Goal: Transaction & Acquisition: Purchase product/service

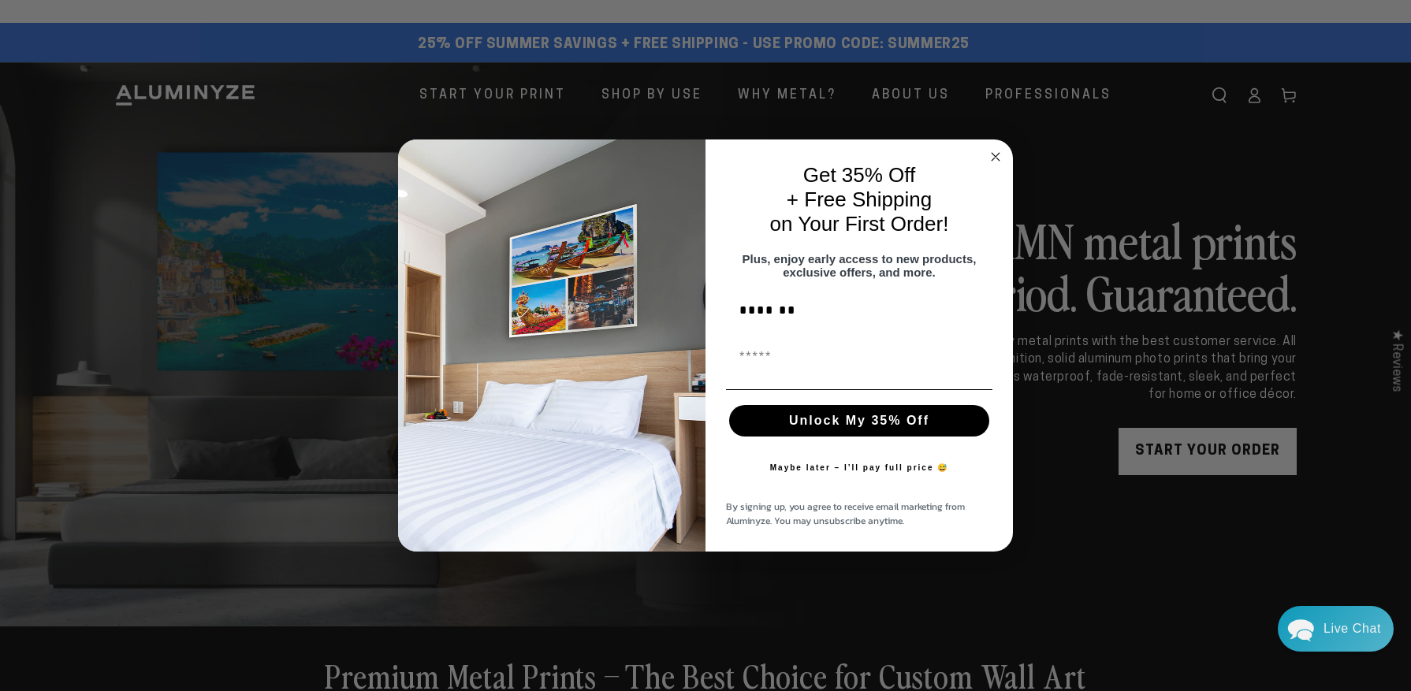
type input "*******"
type input "**********"
click at [856, 426] on button "Unlock My 35% Off" at bounding box center [859, 421] width 260 height 32
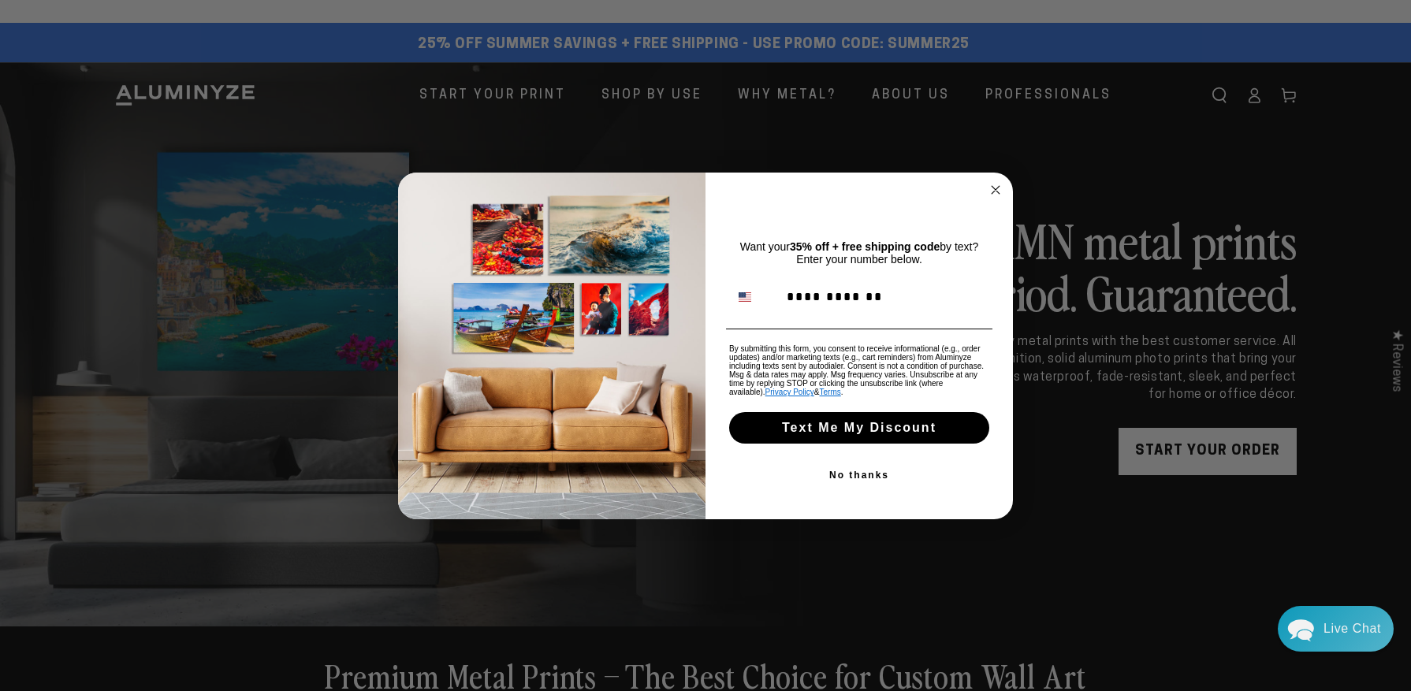
type input "**********"
click at [910, 441] on button "Text Me My Discount" at bounding box center [859, 428] width 260 height 32
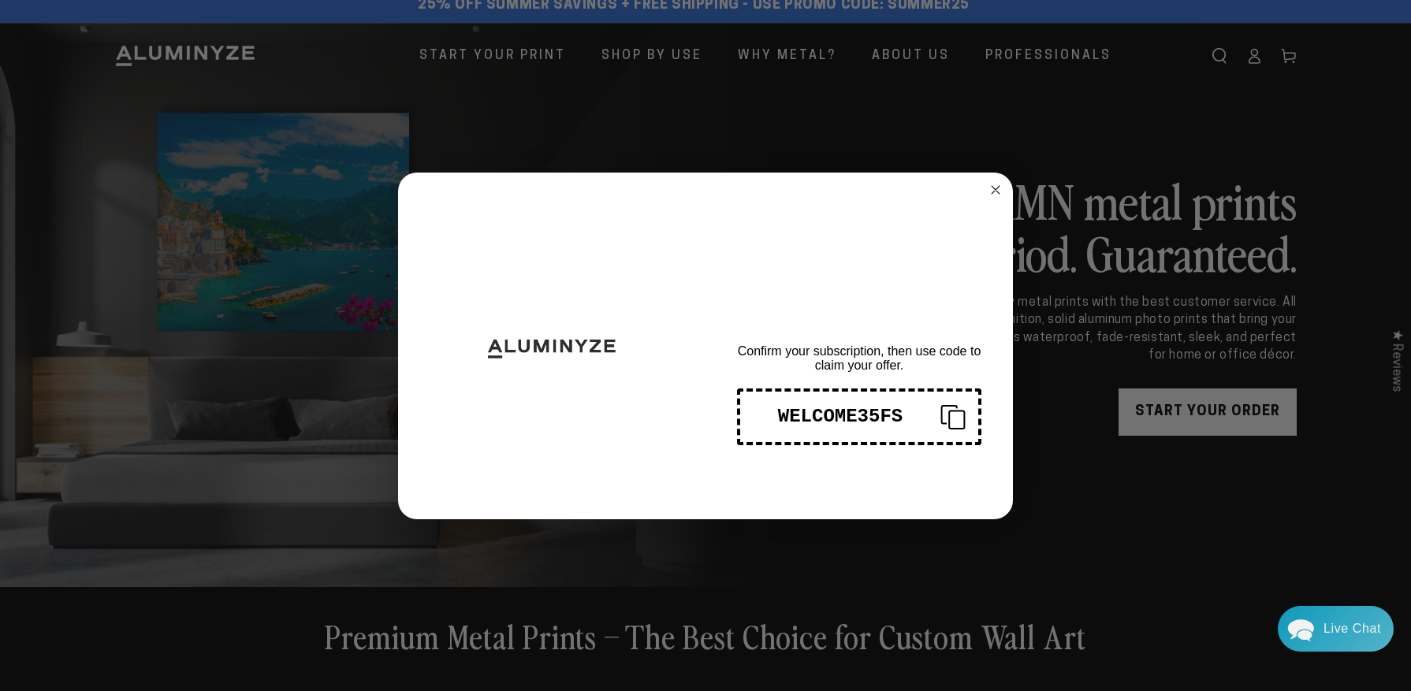
scroll to position [42, 0]
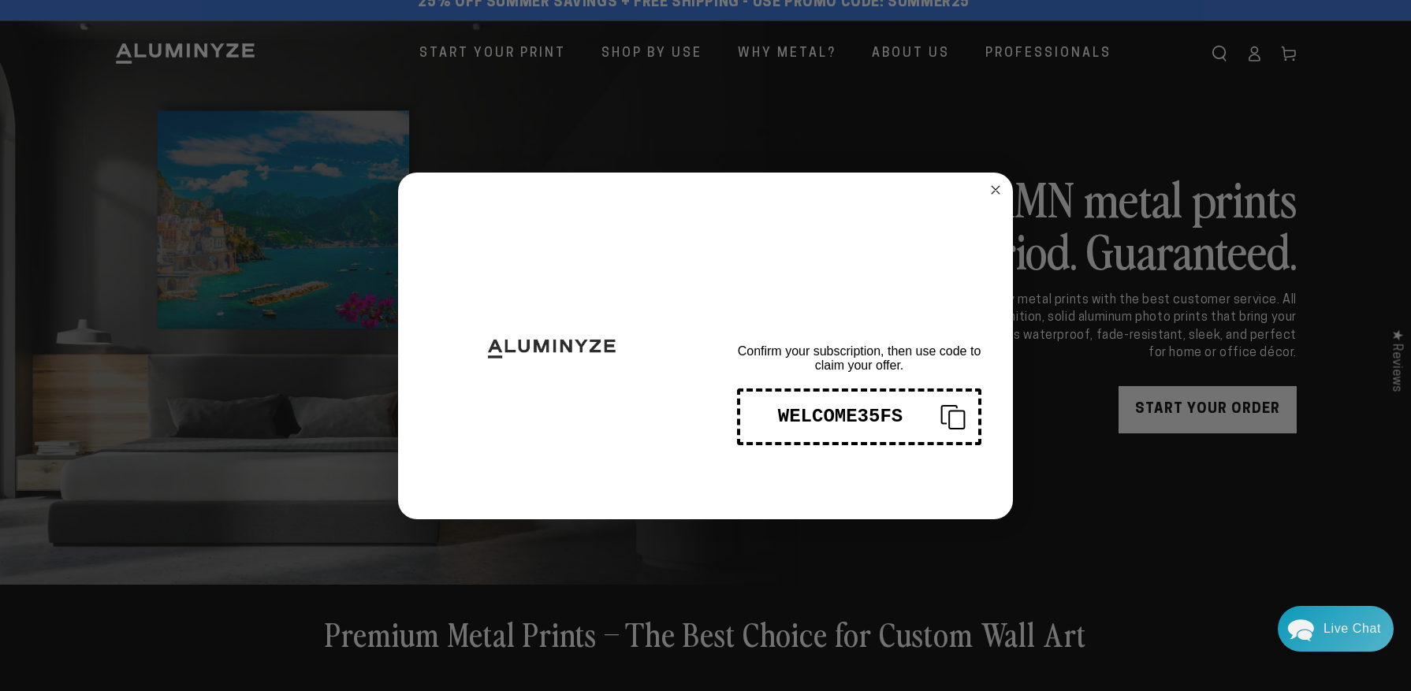
click at [895, 417] on div "WELCOME35FS" at bounding box center [840, 416] width 175 height 21
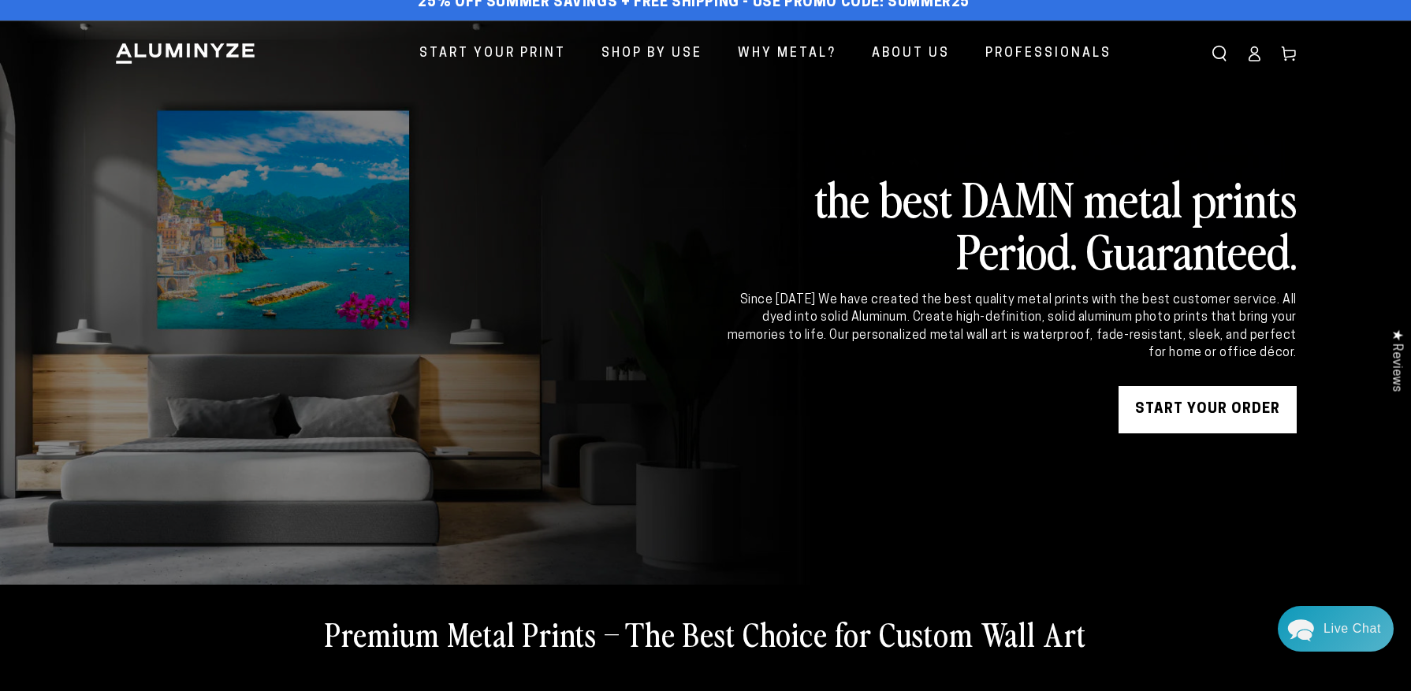
click at [1242, 408] on div "Close dialog THANKS FOR SIGNING UP! Confirm your subscription, then use code to…" at bounding box center [705, 345] width 1411 height 691
click at [1234, 401] on link "START YOUR Order" at bounding box center [1208, 409] width 178 height 47
click at [1257, 416] on link "START YOUR Order" at bounding box center [1208, 409] width 178 height 47
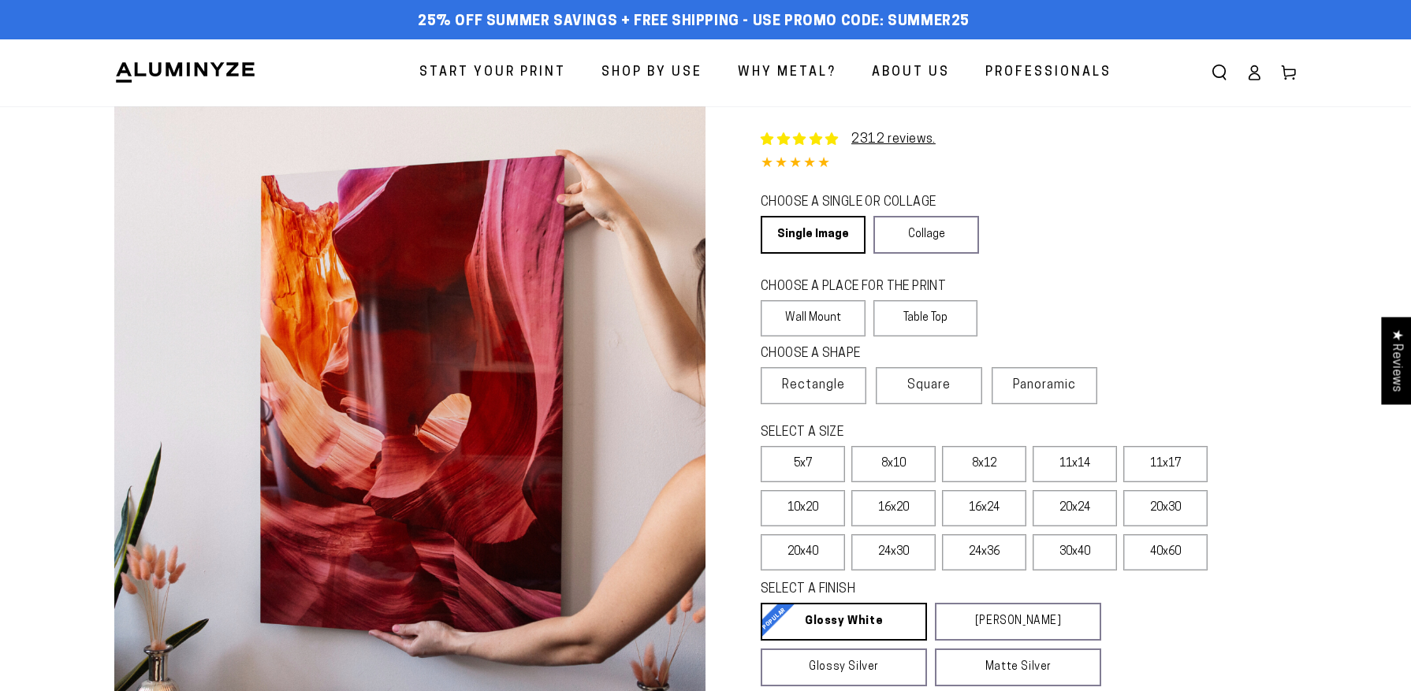
select select "**********"
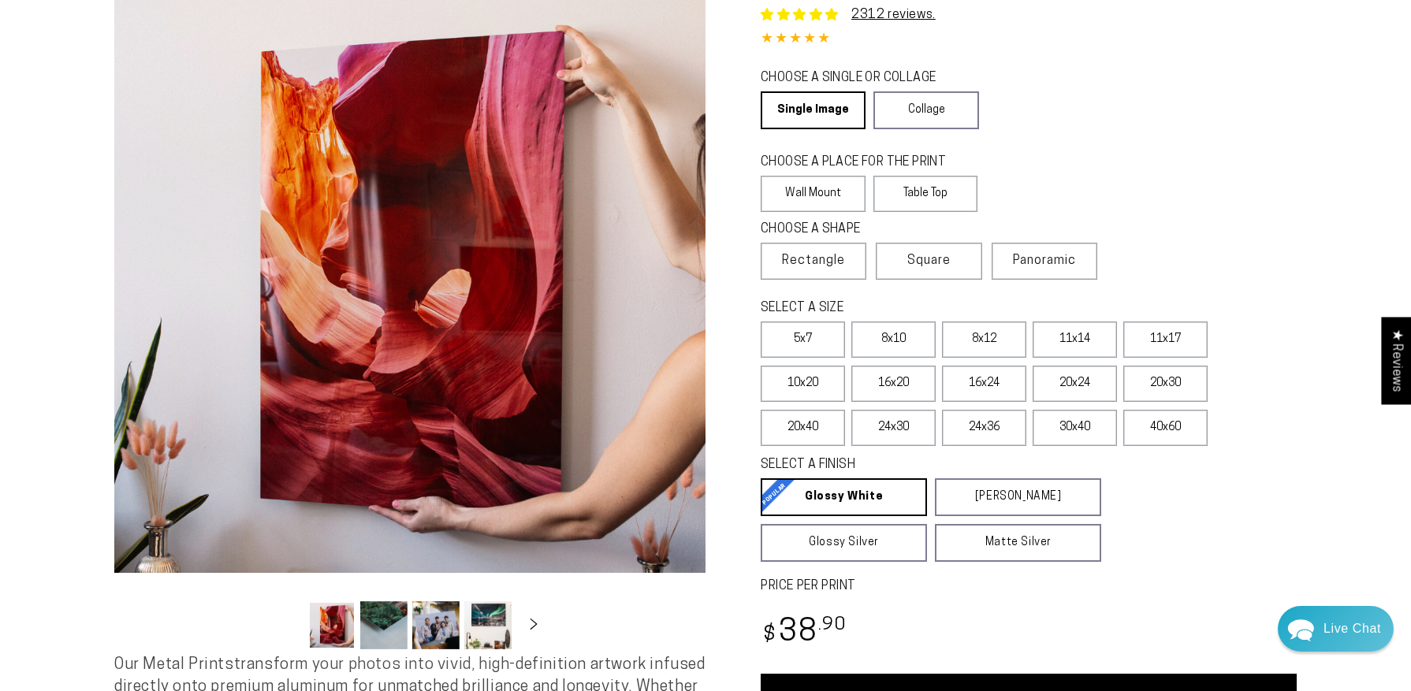
scroll to position [132, 0]
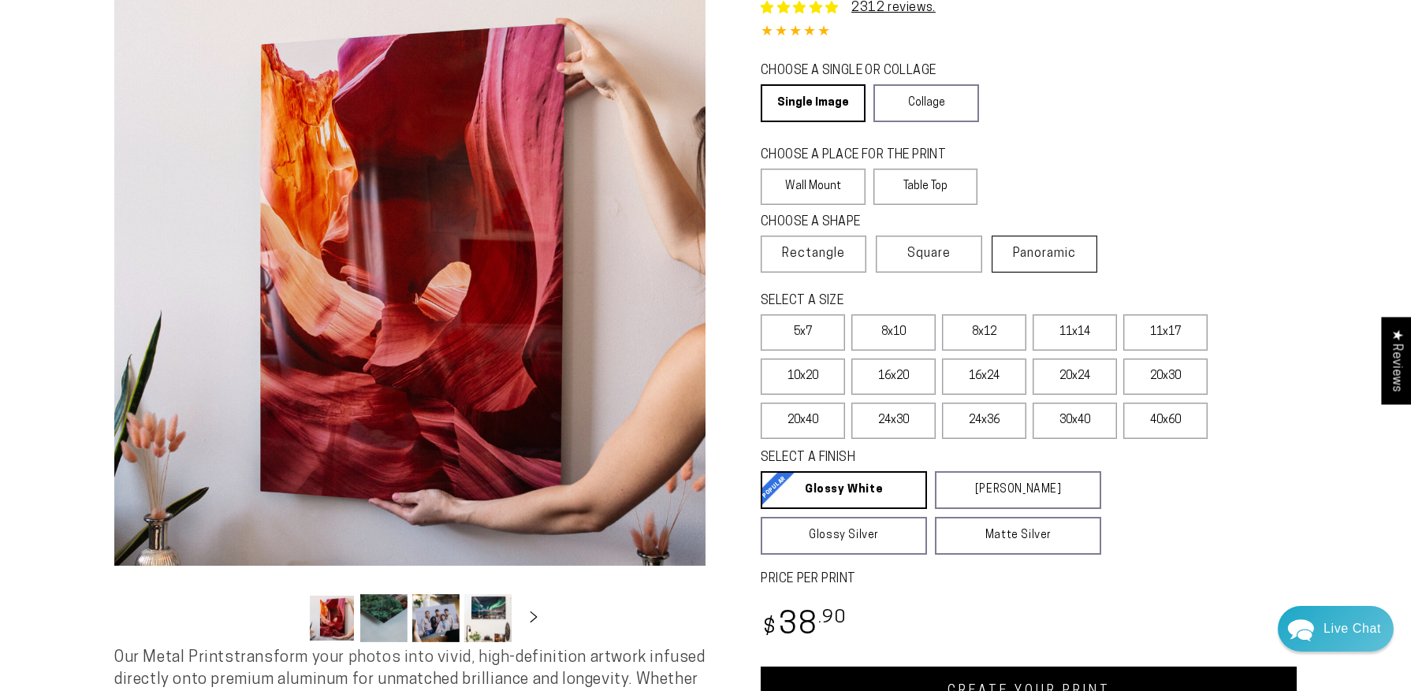
click at [1047, 260] on span "Panoramic" at bounding box center [1044, 254] width 63 height 13
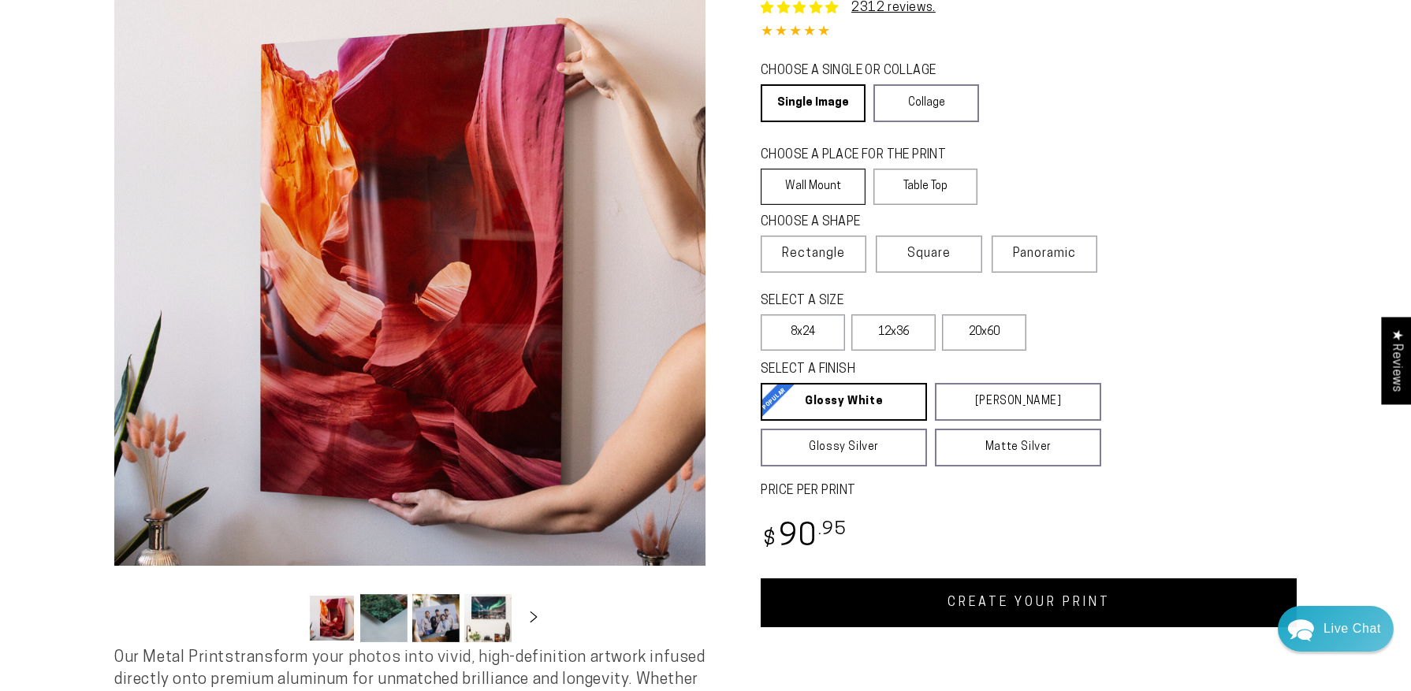
click at [802, 205] on label "Wall Mount" at bounding box center [813, 187] width 105 height 36
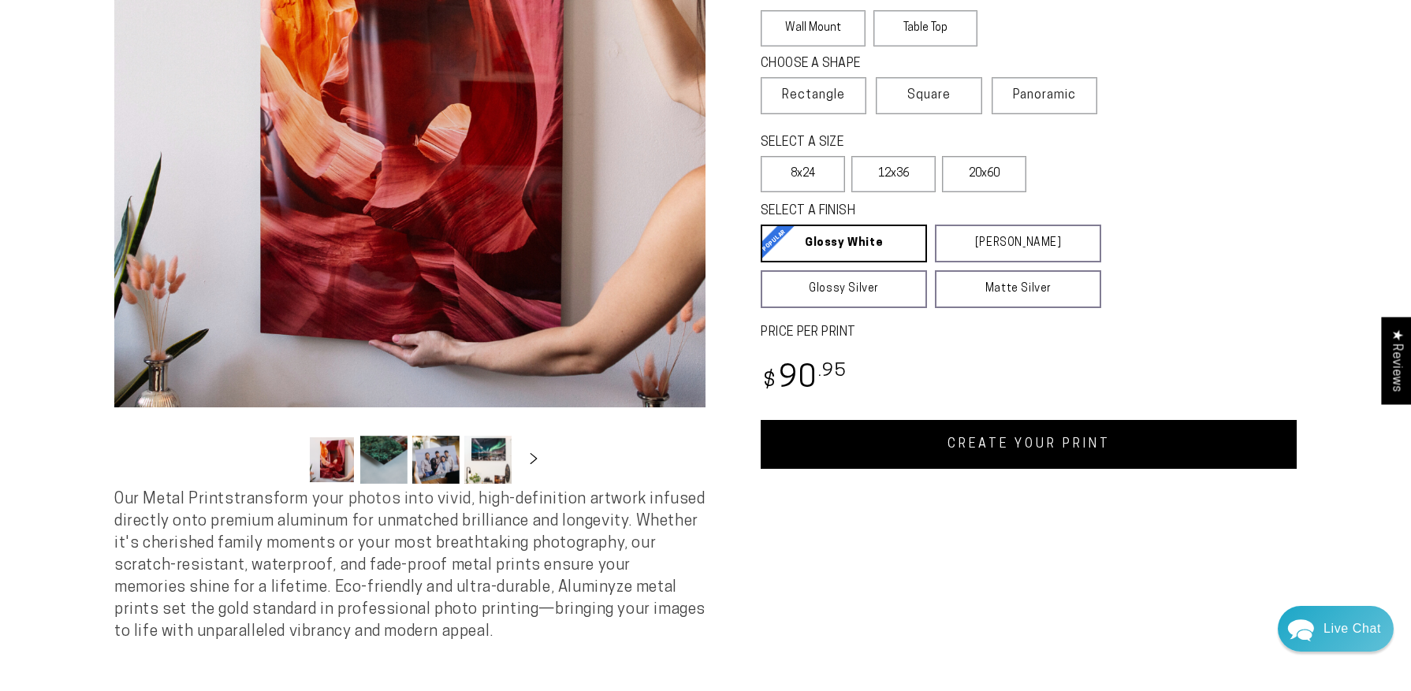
scroll to position [292, 0]
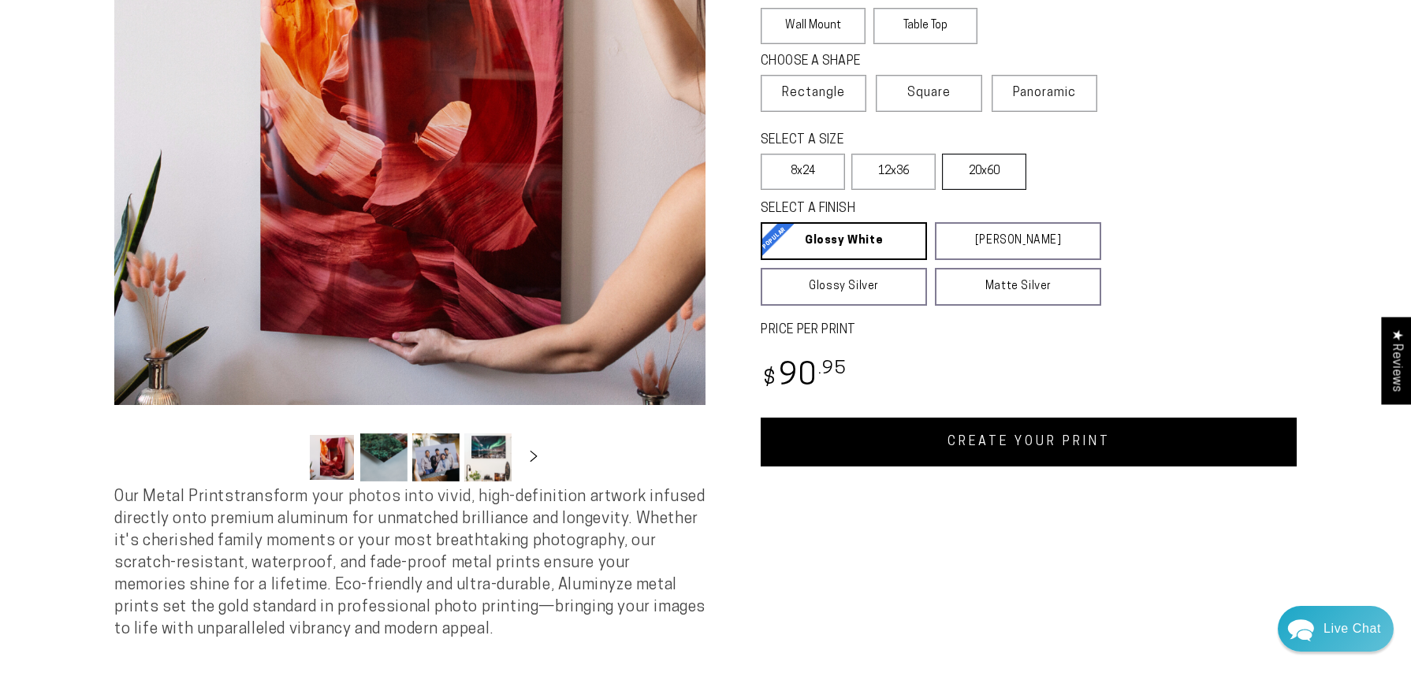
click at [975, 190] on label "20x60" at bounding box center [984, 172] width 84 height 36
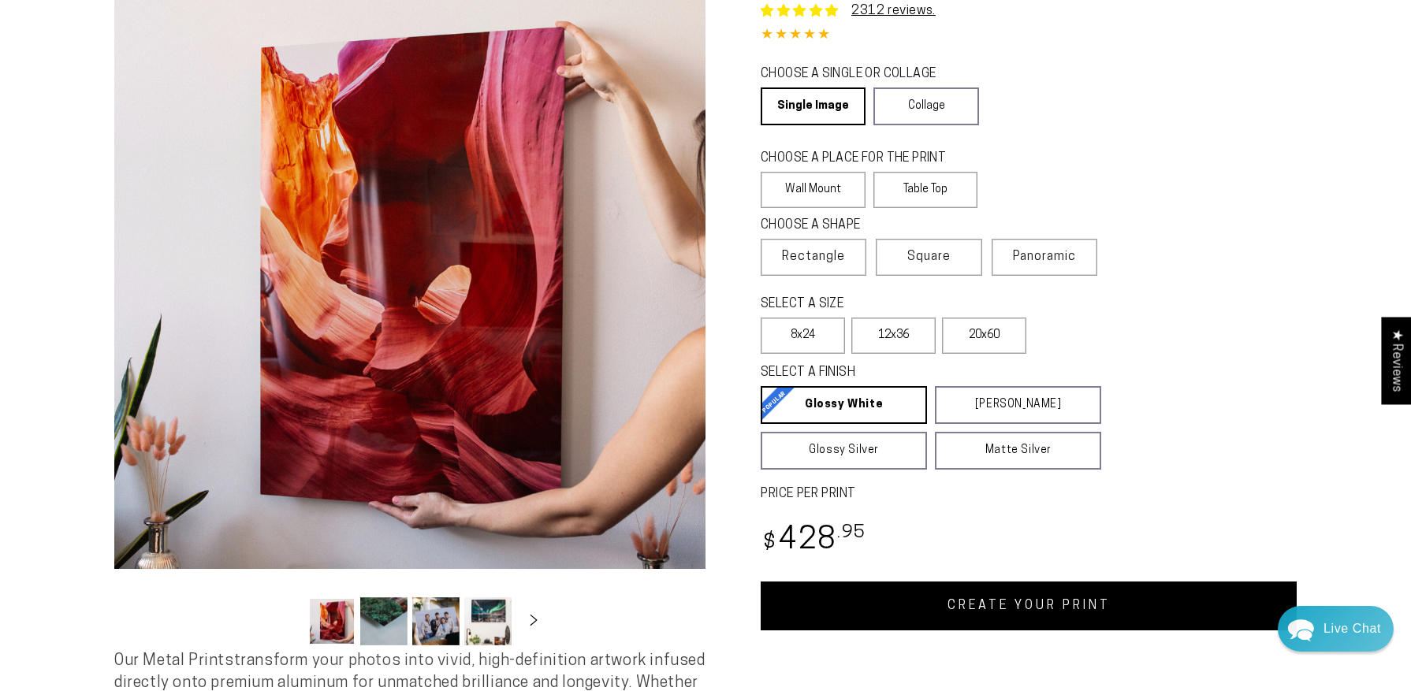
scroll to position [128, 0]
click at [836, 276] on label "Rectangle" at bounding box center [814, 257] width 106 height 37
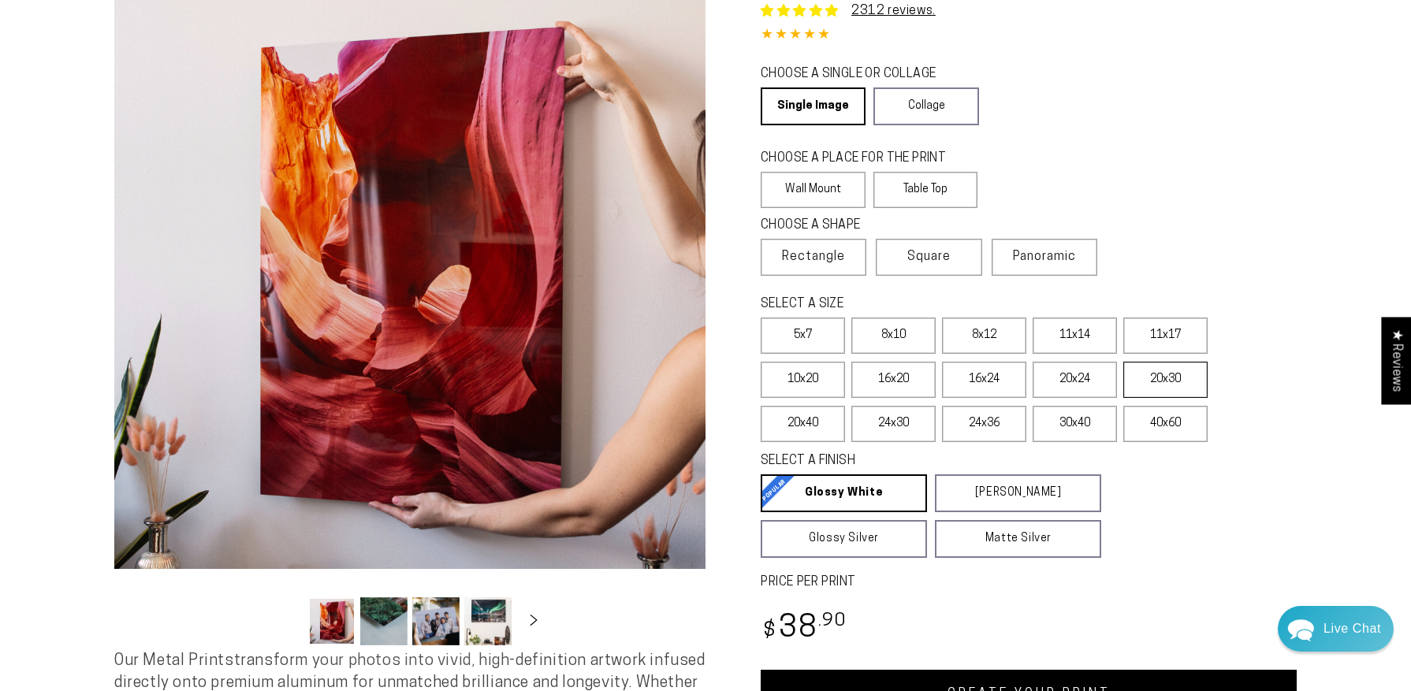
click at [1123, 398] on label "20x30" at bounding box center [1165, 380] width 84 height 36
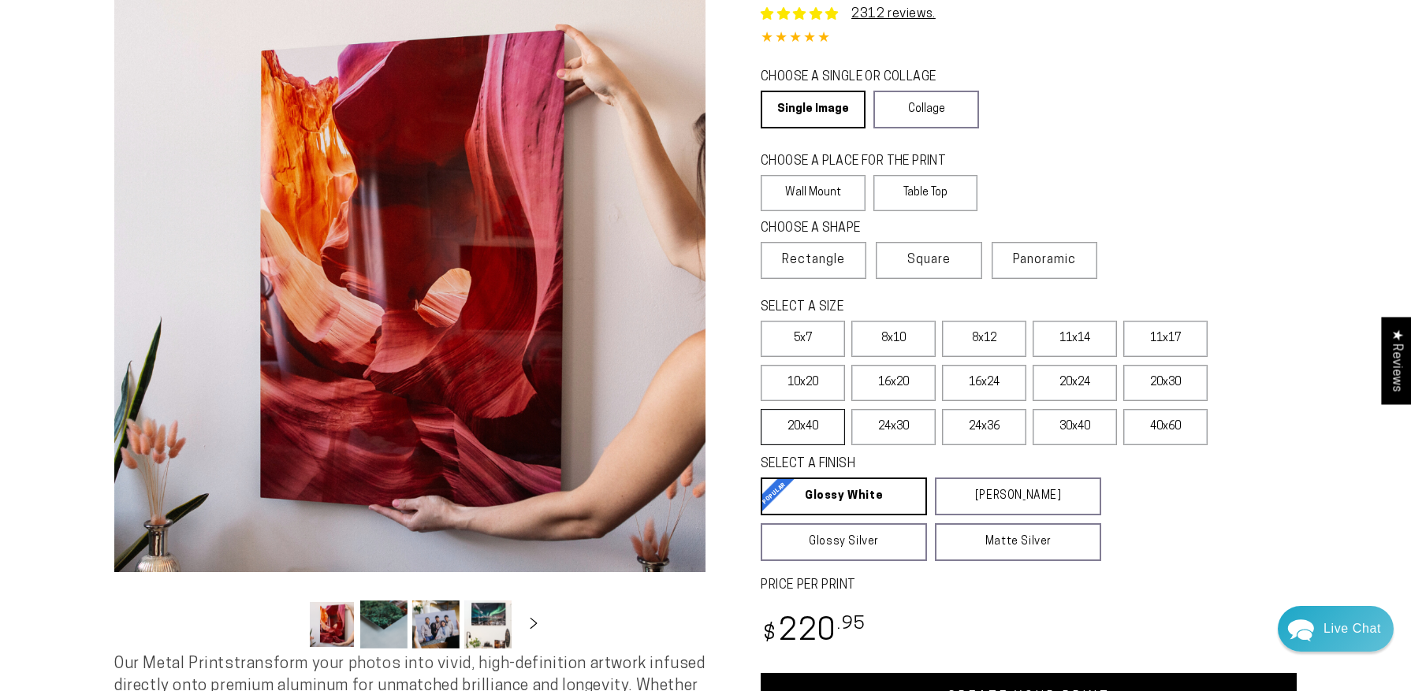
click at [845, 409] on label "20x40" at bounding box center [803, 427] width 84 height 36
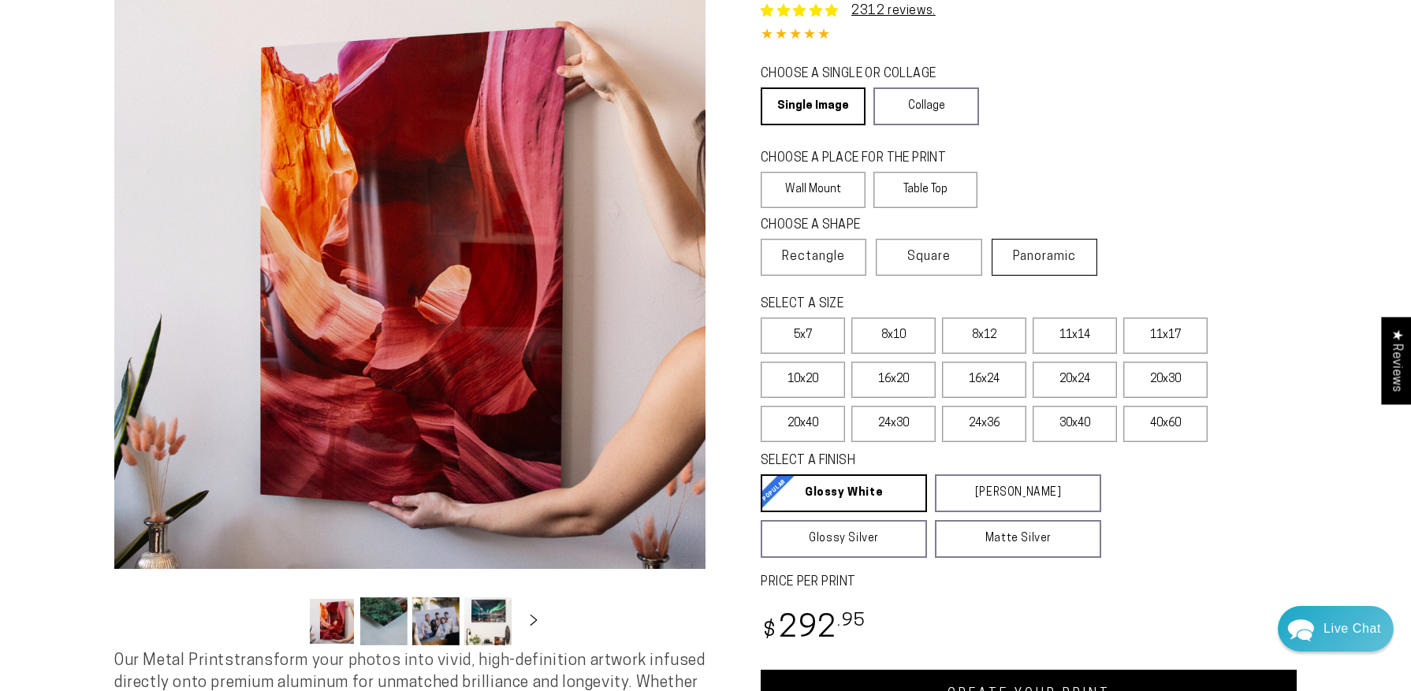
scroll to position [129, 0]
click at [1076, 262] on span "Panoramic" at bounding box center [1044, 256] width 63 height 13
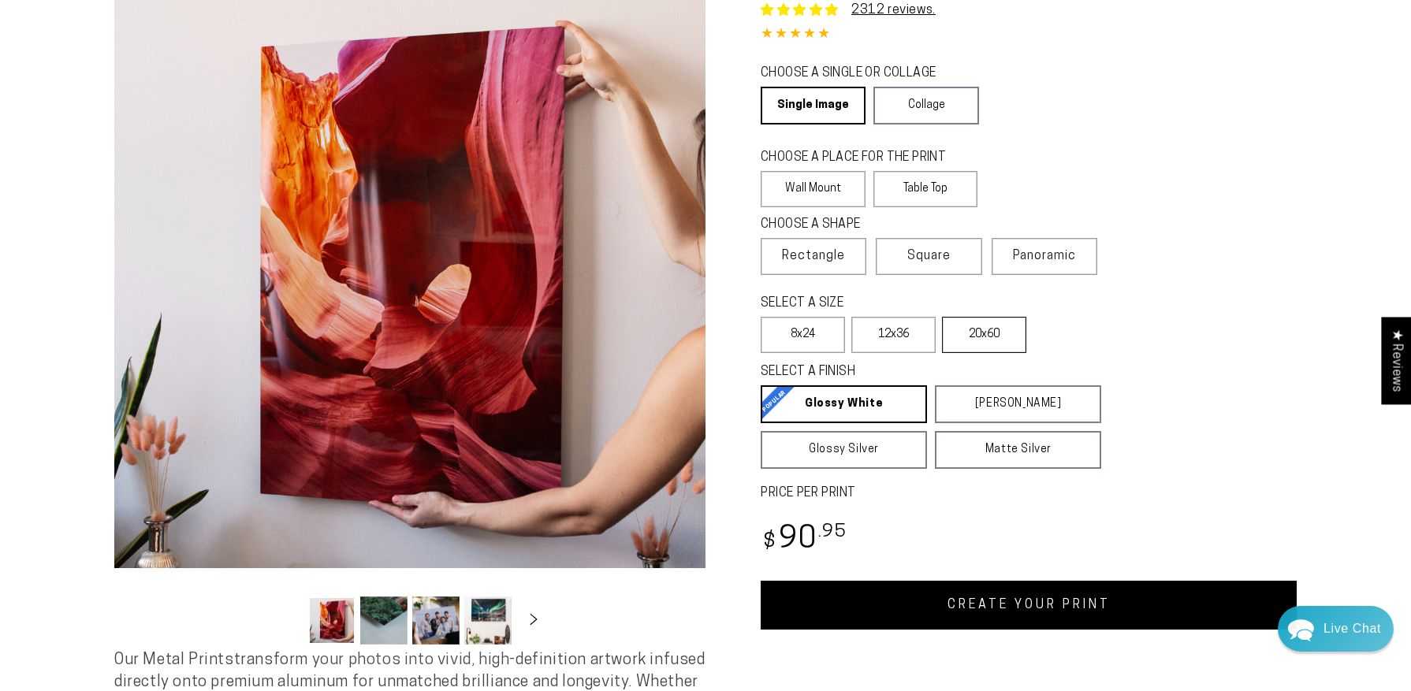
click at [970, 353] on label "20x60" at bounding box center [984, 335] width 84 height 36
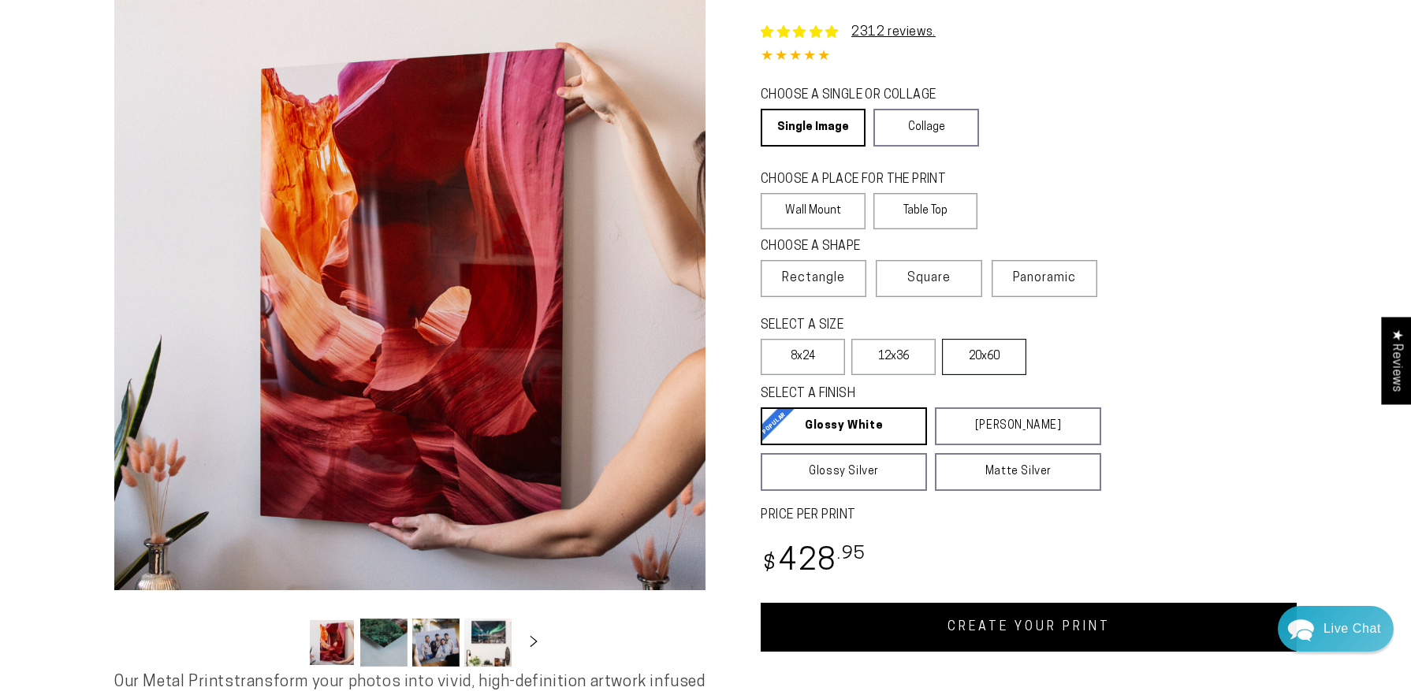
scroll to position [106, 0]
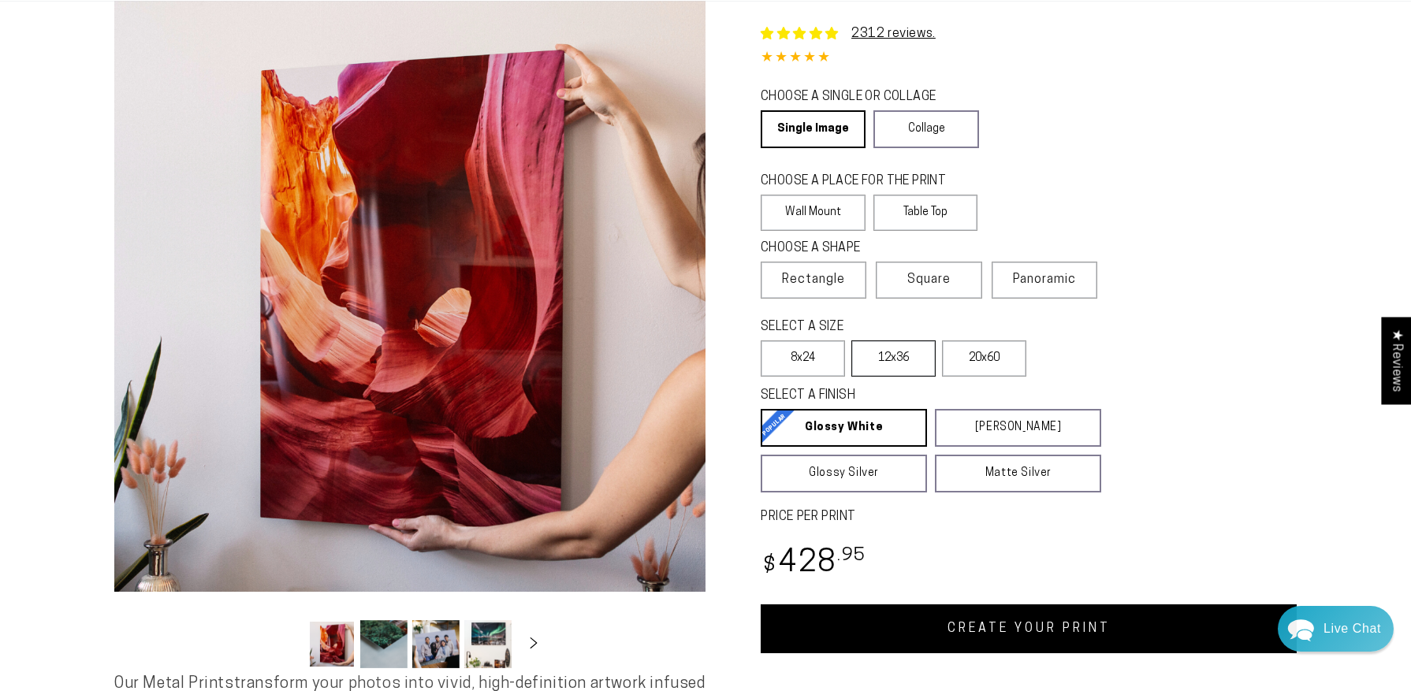
click at [907, 377] on label "12x36" at bounding box center [893, 359] width 84 height 36
click at [843, 299] on label "Rectangle" at bounding box center [814, 280] width 106 height 37
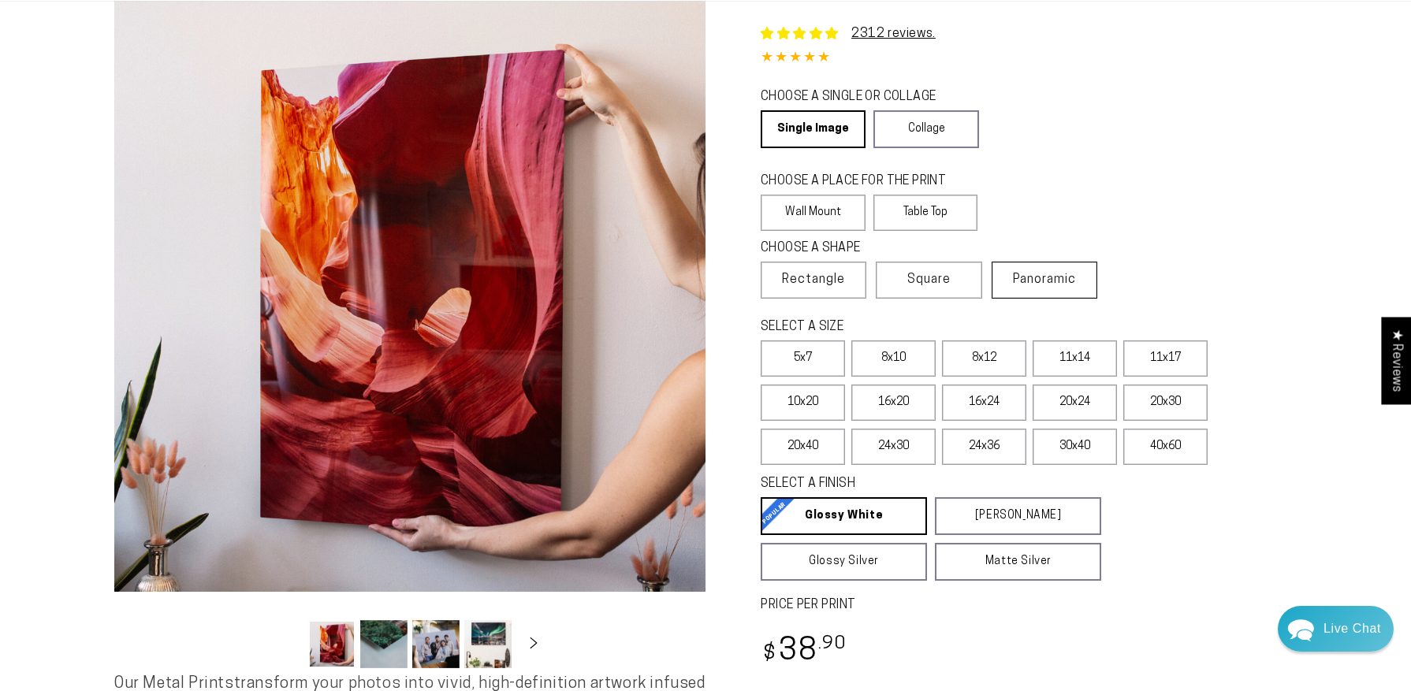
click at [1094, 299] on label "Panoramic" at bounding box center [1045, 280] width 106 height 37
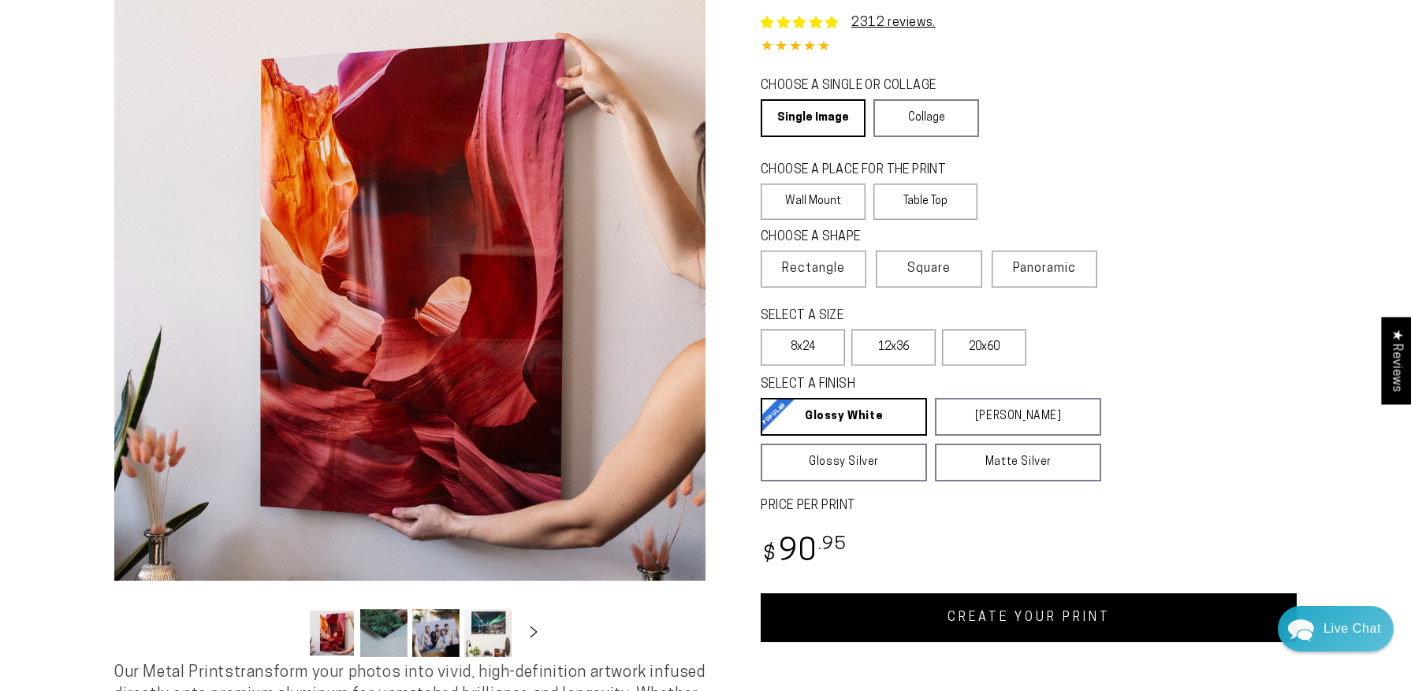
scroll to position [39, 0]
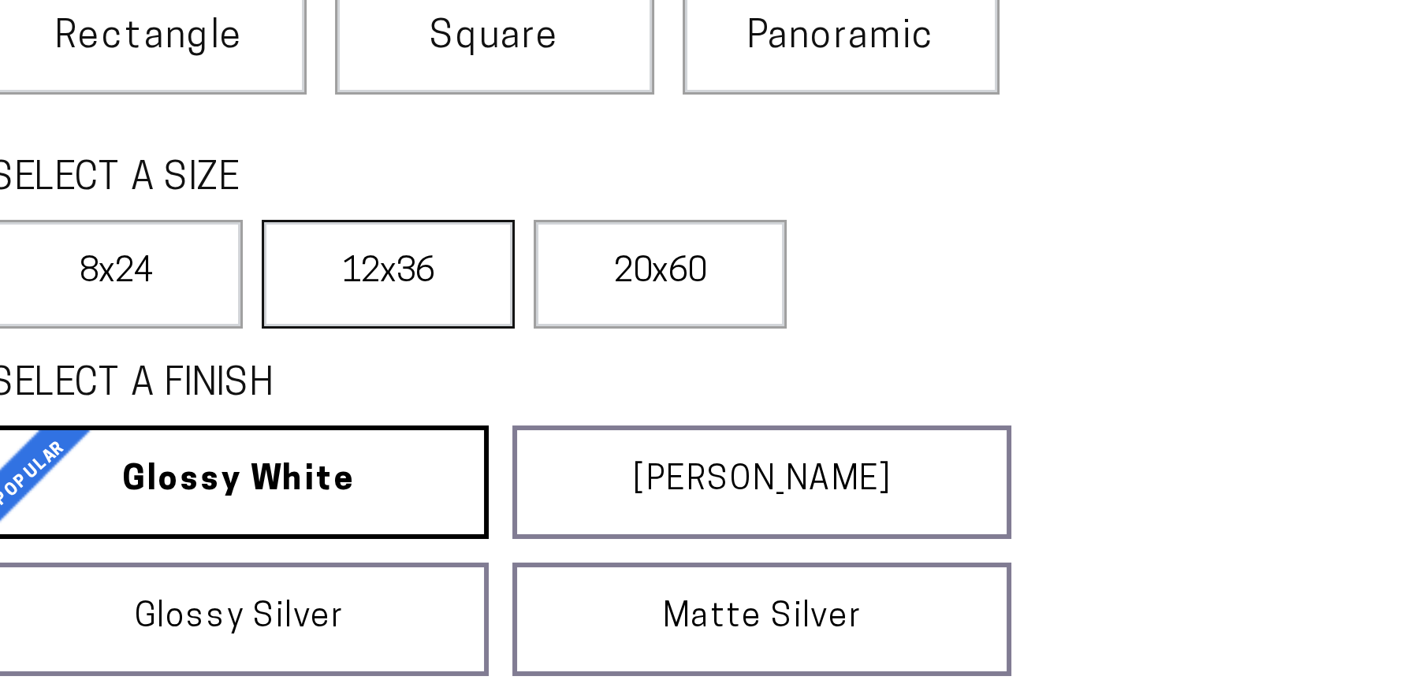
drag, startPoint x: 125, startPoint y: 113, endPoint x: 164, endPoint y: 114, distance: 39.4
click at [851, 408] on label "12x36" at bounding box center [893, 426] width 84 height 36
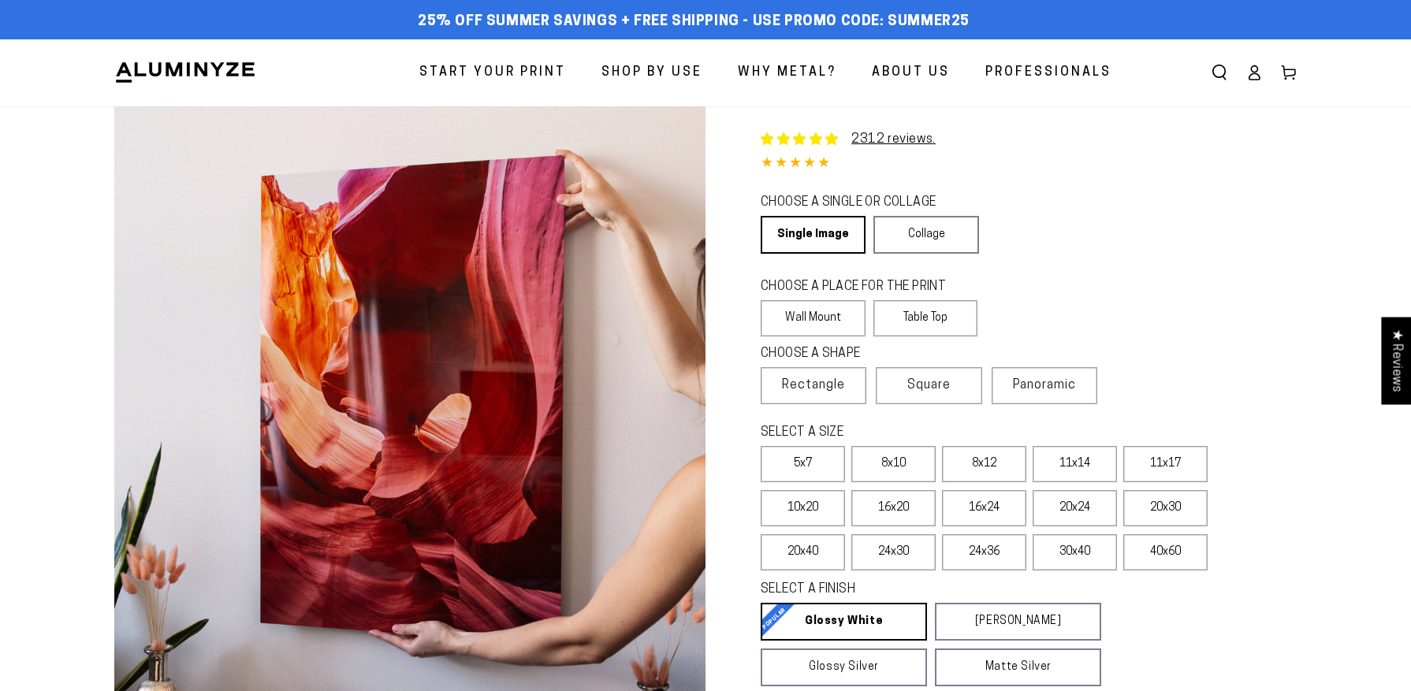
select select "**********"
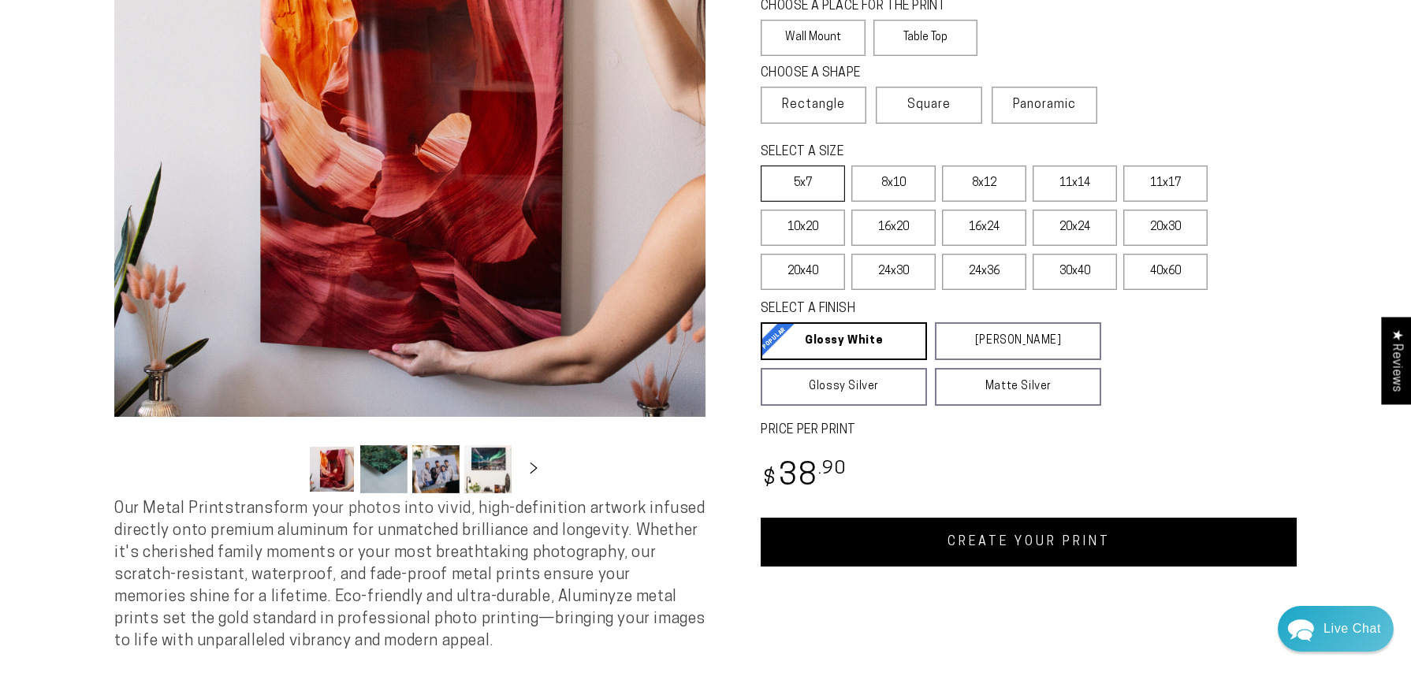
scroll to position [285, 0]
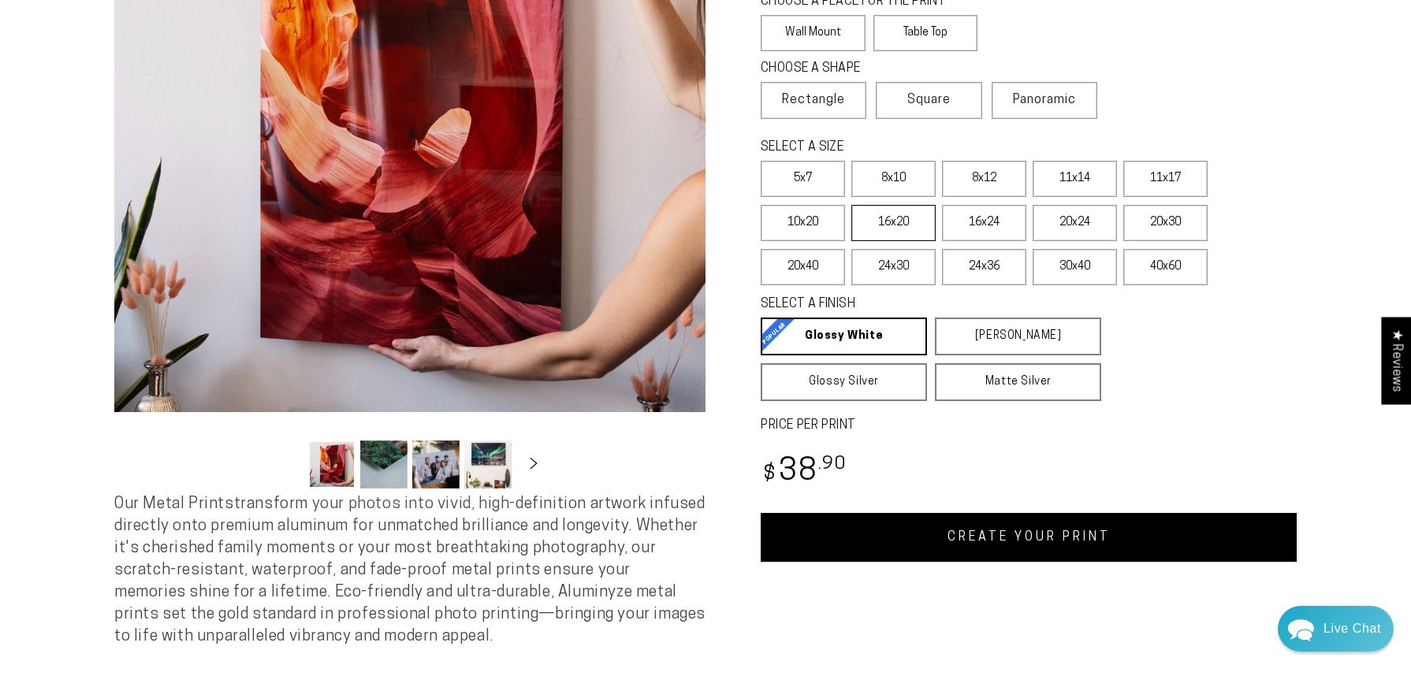
click at [851, 241] on label "16x20" at bounding box center [893, 223] width 84 height 36
click at [942, 241] on label "16x24" at bounding box center [984, 223] width 84 height 36
click at [851, 241] on label "16x20" at bounding box center [893, 223] width 84 height 36
click at [942, 241] on label "16x24" at bounding box center [984, 223] width 84 height 36
click at [851, 241] on label "16x20" at bounding box center [893, 223] width 84 height 36
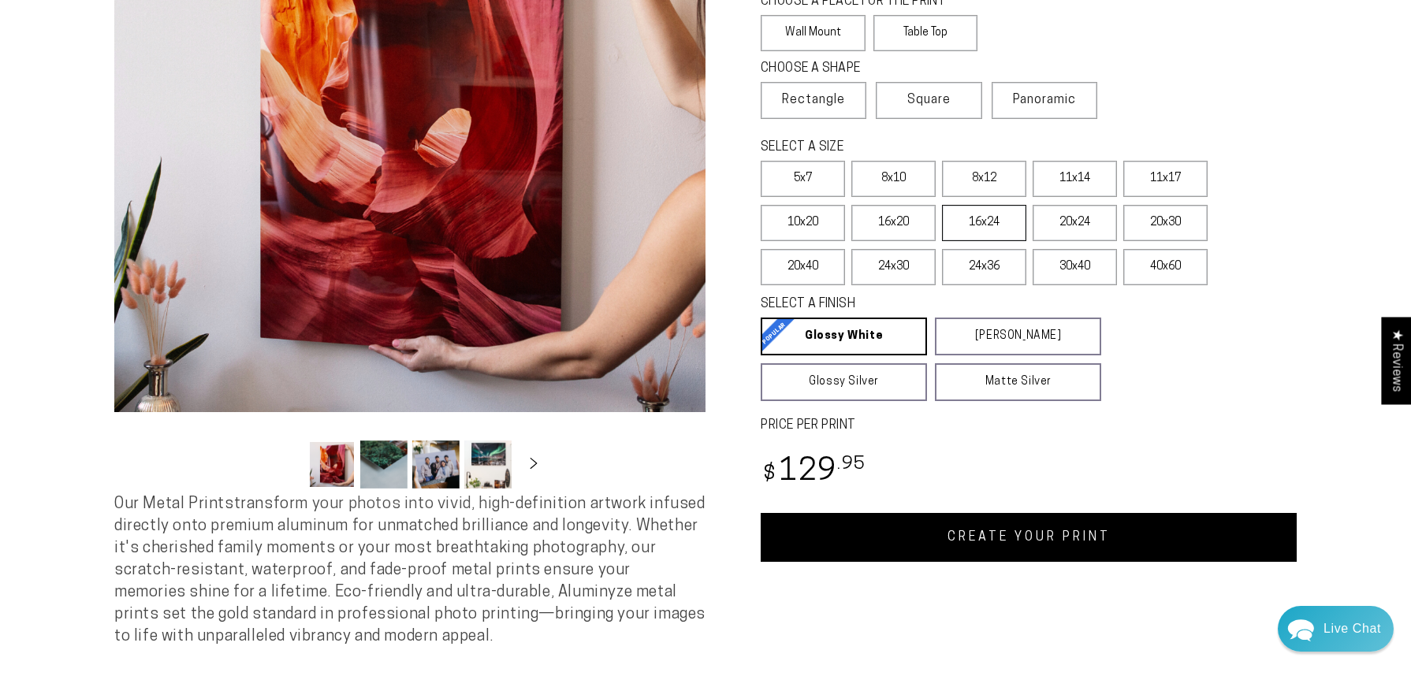
click at [942, 241] on label "16x24" at bounding box center [984, 223] width 84 height 36
click at [1033, 241] on label "20x24" at bounding box center [1075, 223] width 84 height 36
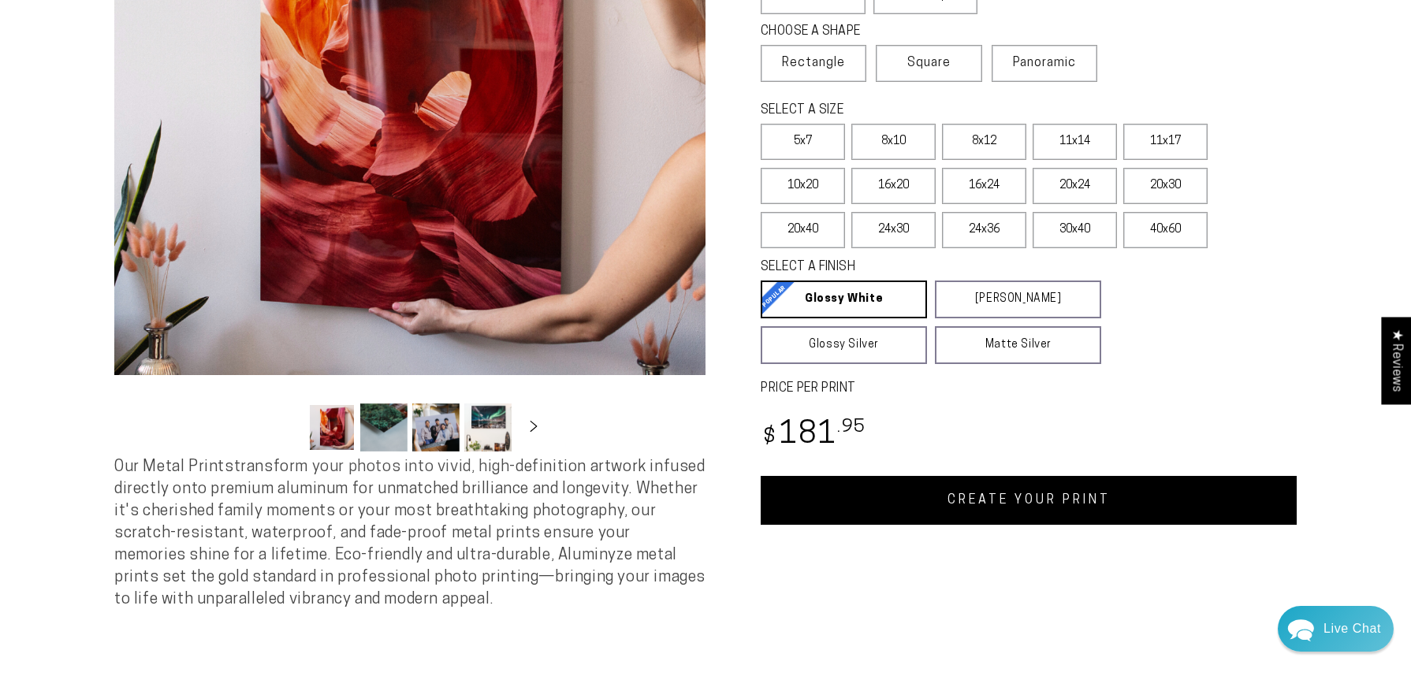
scroll to position [323, 0]
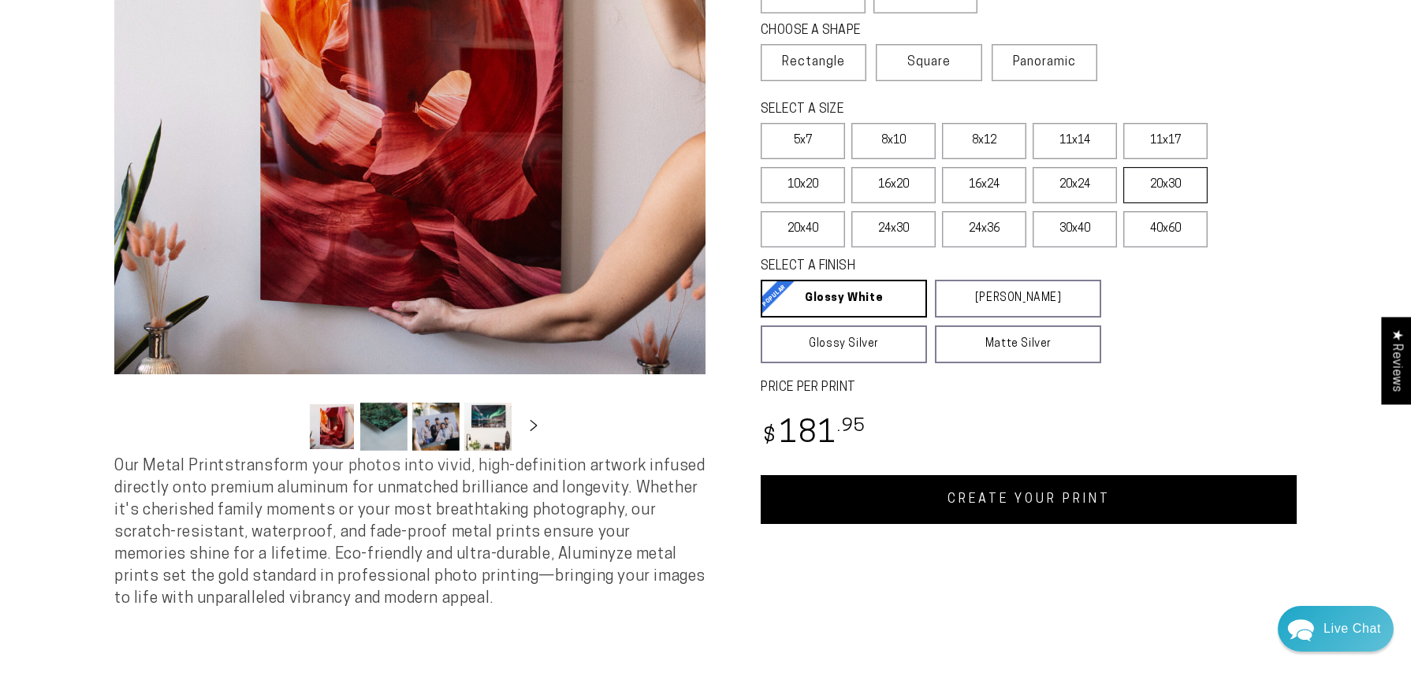
click at [1123, 203] on label "20x30" at bounding box center [1165, 185] width 84 height 36
click at [851, 203] on label "16x20" at bounding box center [893, 185] width 84 height 36
click at [1033, 248] on label "30x40" at bounding box center [1075, 229] width 84 height 36
click at [1123, 248] on label "40x60" at bounding box center [1165, 229] width 84 height 36
click at [1033, 248] on label "30x40" at bounding box center [1075, 229] width 84 height 36
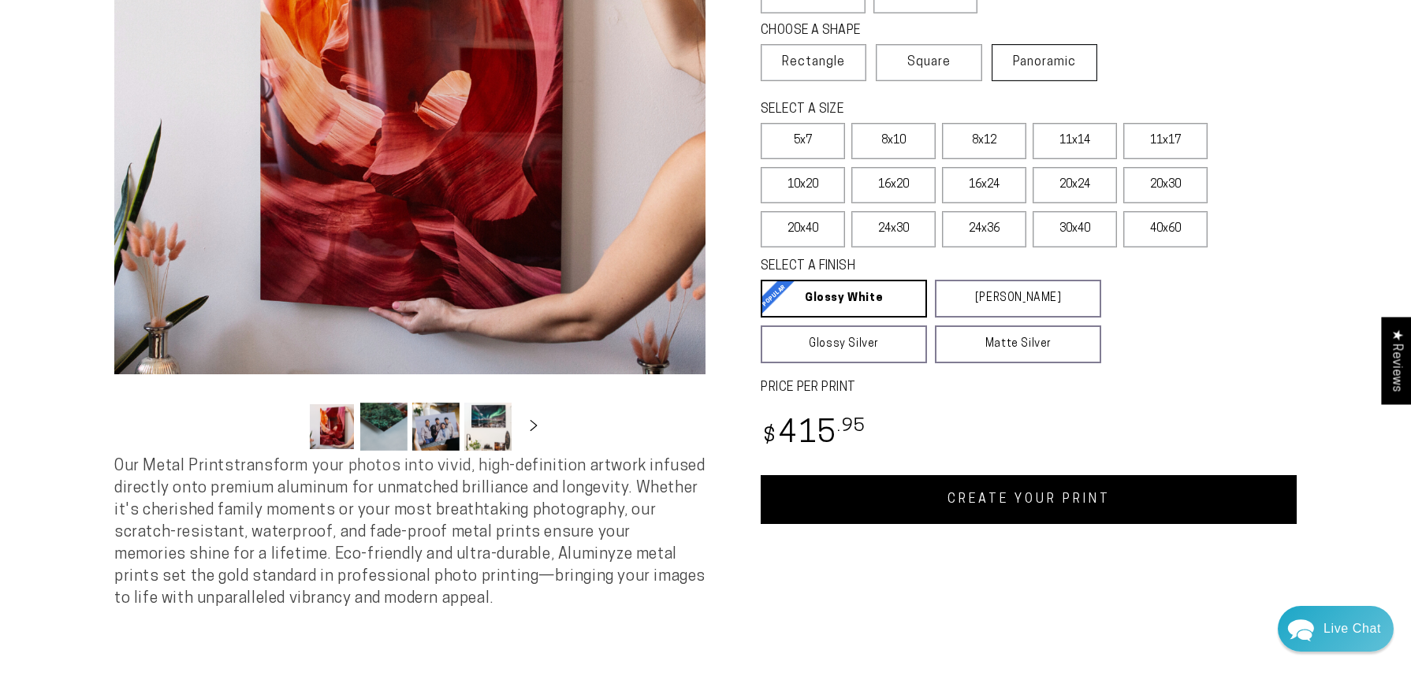
click at [1070, 69] on span "Panoramic" at bounding box center [1044, 62] width 63 height 13
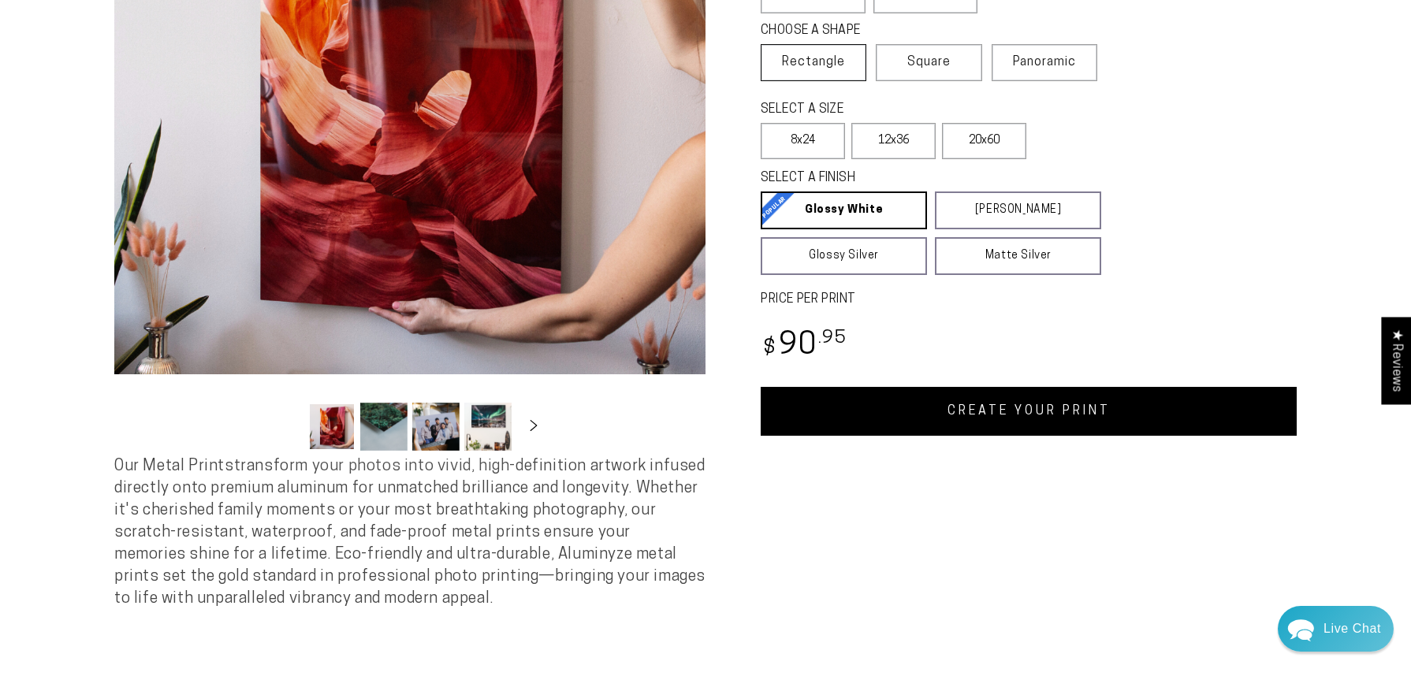
click at [845, 72] on span "Rectangle" at bounding box center [813, 62] width 63 height 19
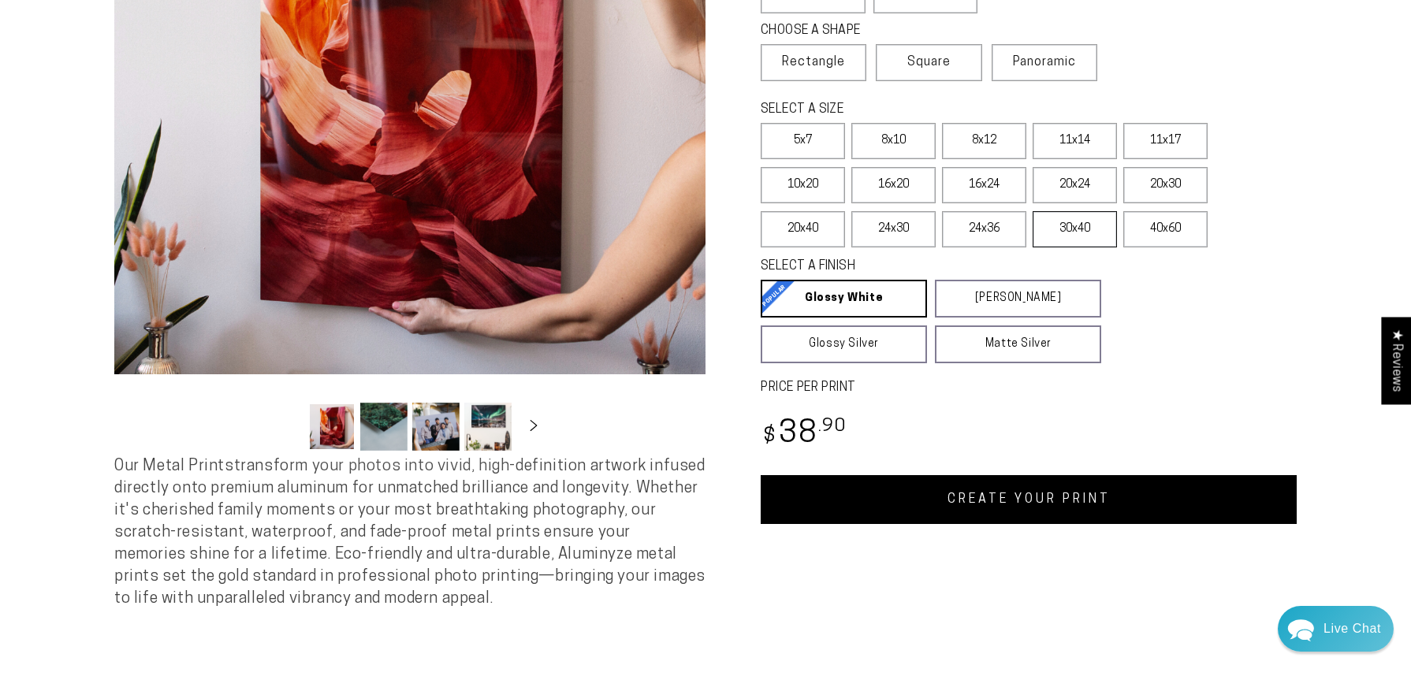
click at [1033, 248] on label "30x40" at bounding box center [1075, 229] width 84 height 36
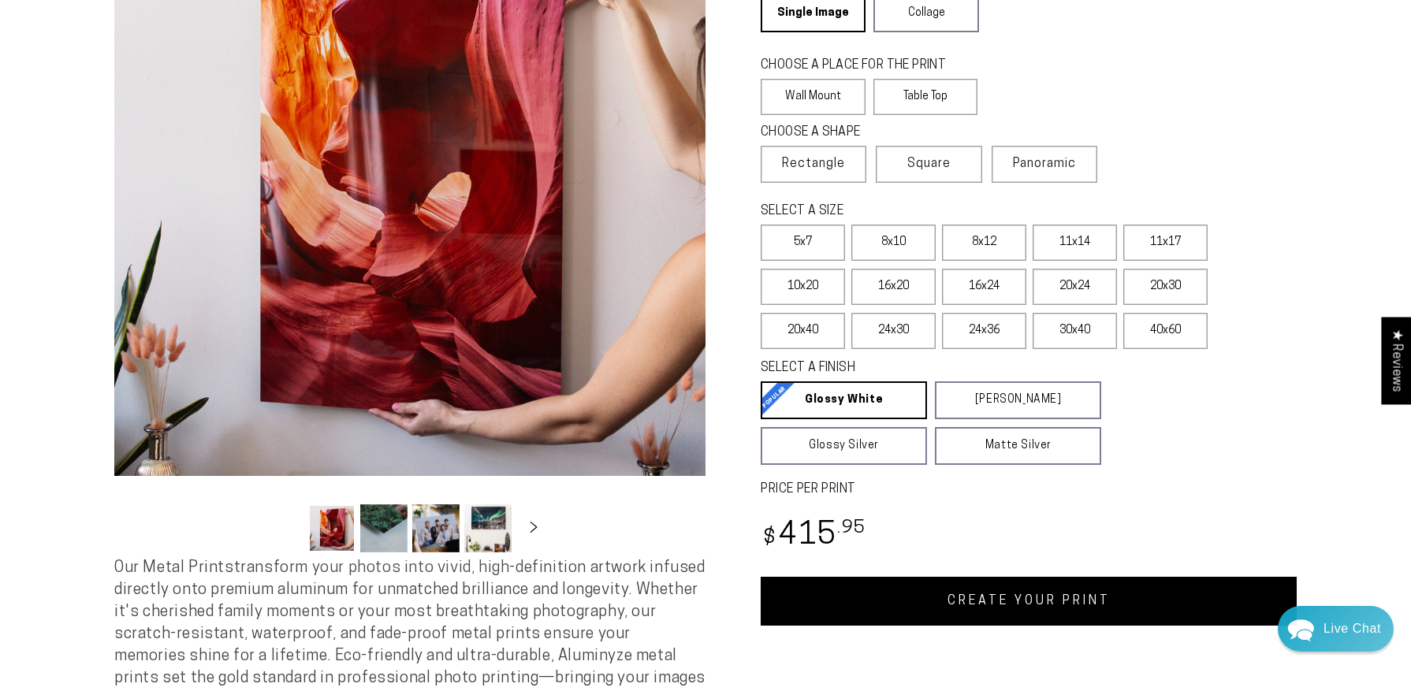
scroll to position [242, 0]
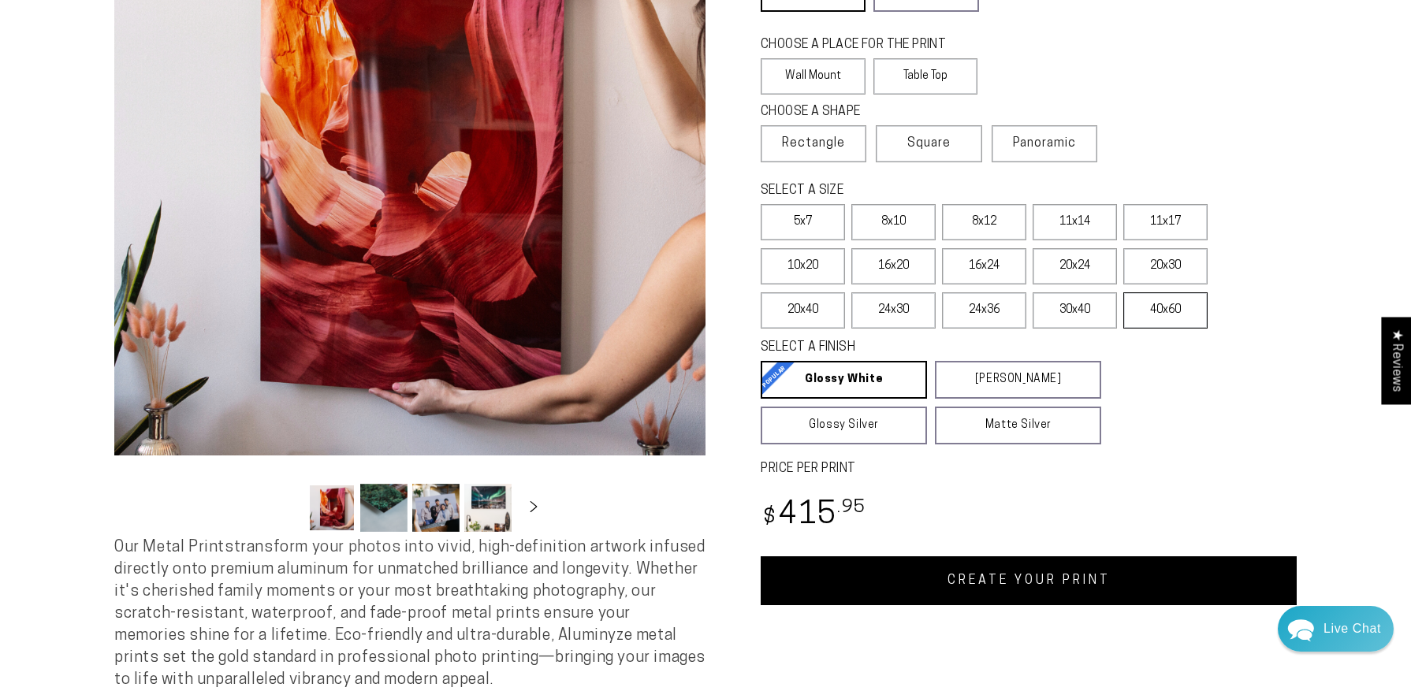
click at [1123, 329] on label "40x60" at bounding box center [1165, 310] width 84 height 36
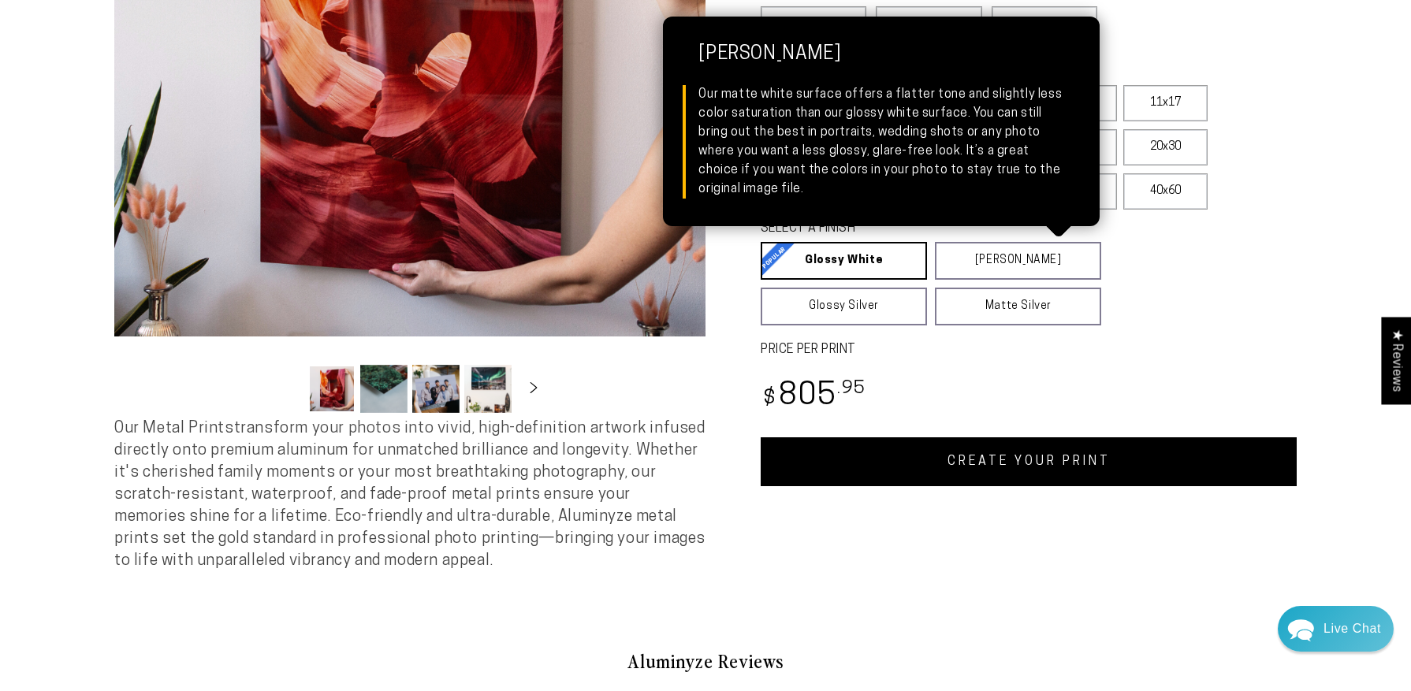
scroll to position [362, 0]
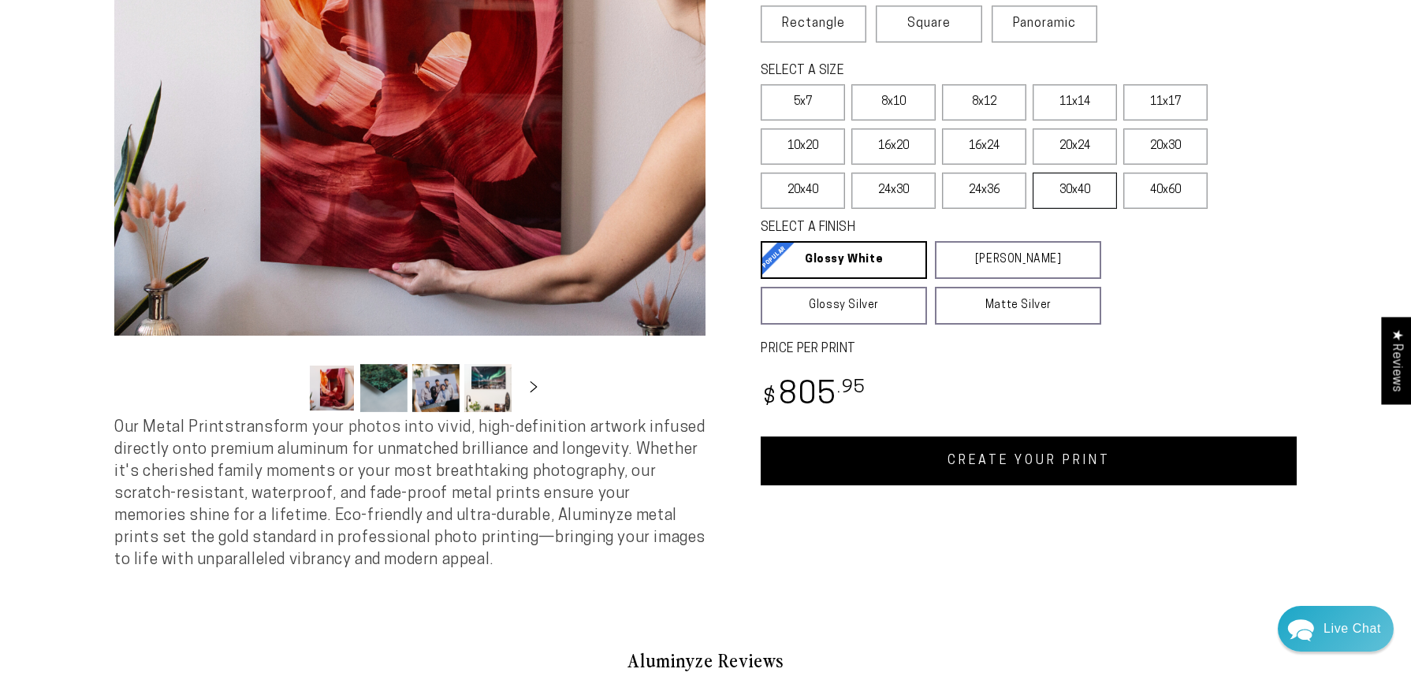
click at [1033, 209] on label "30x40" at bounding box center [1075, 191] width 84 height 36
click at [845, 183] on label "20x40" at bounding box center [803, 191] width 84 height 36
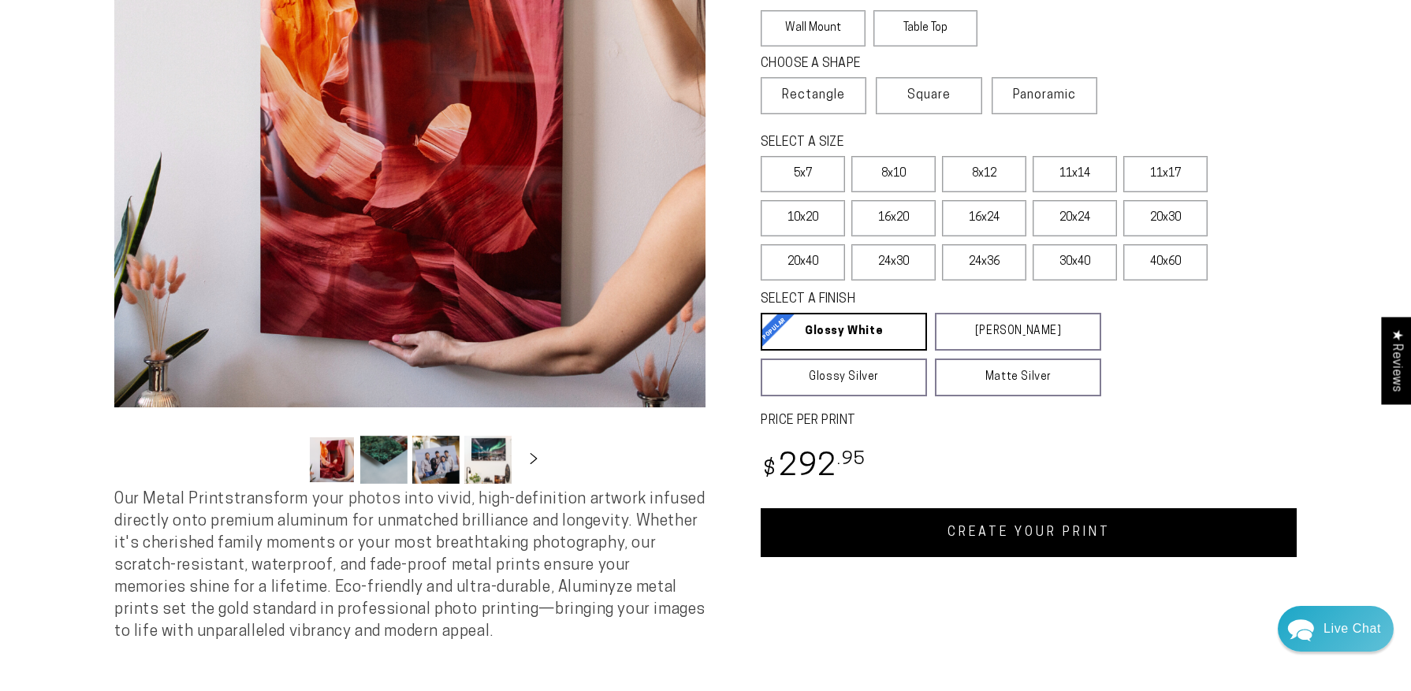
scroll to position [282, 0]
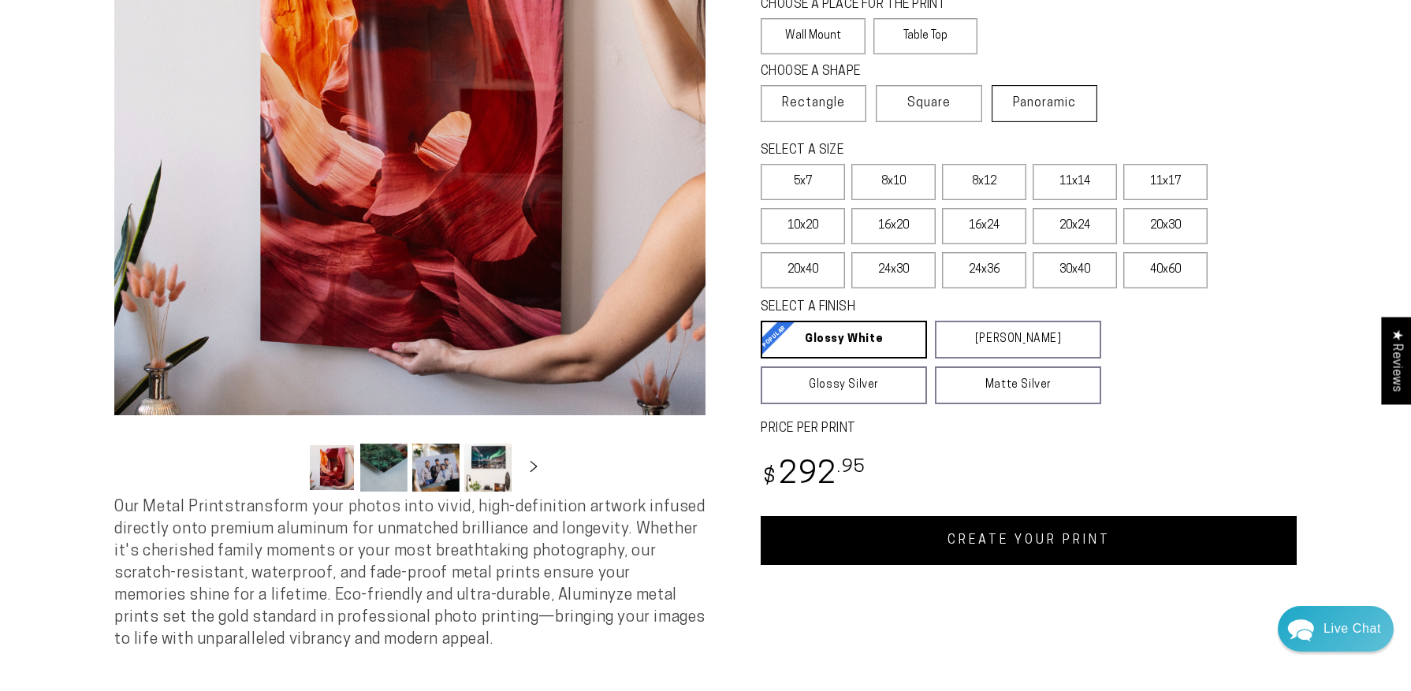
click at [1059, 110] on span "Panoramic" at bounding box center [1044, 103] width 63 height 13
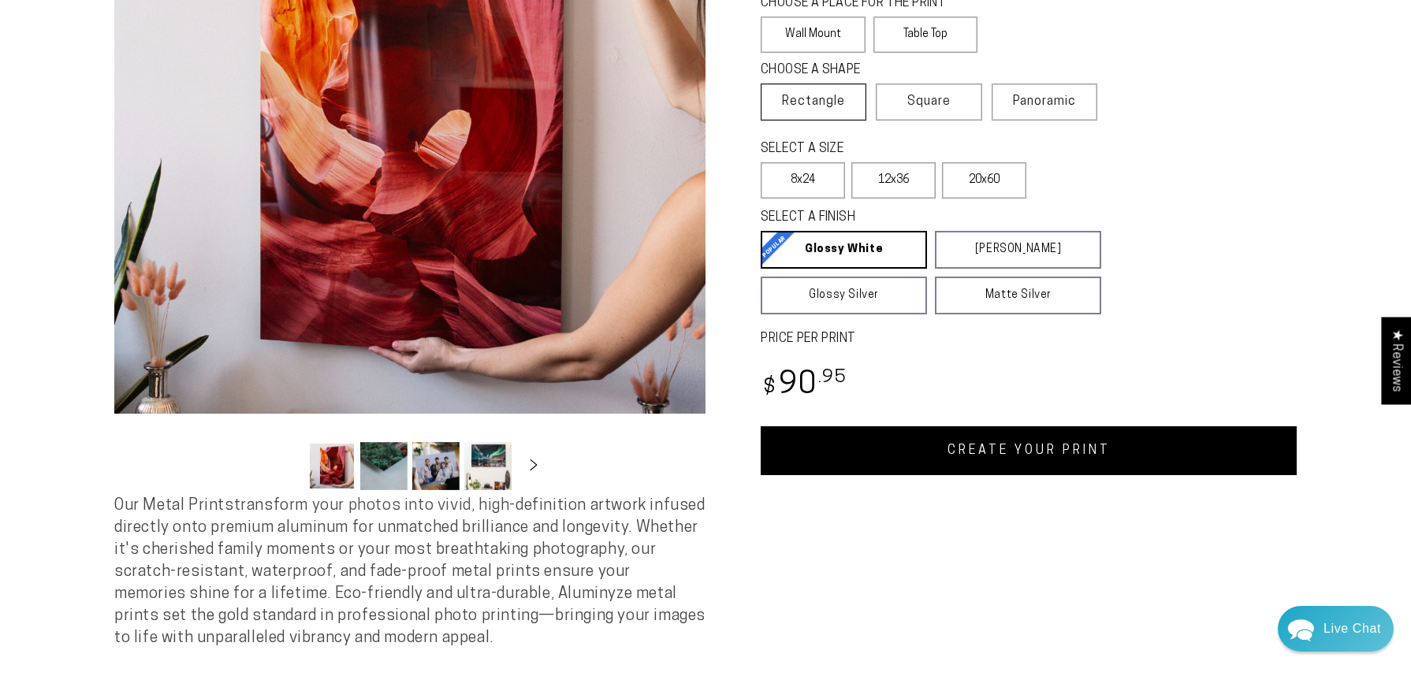
scroll to position [285, 1]
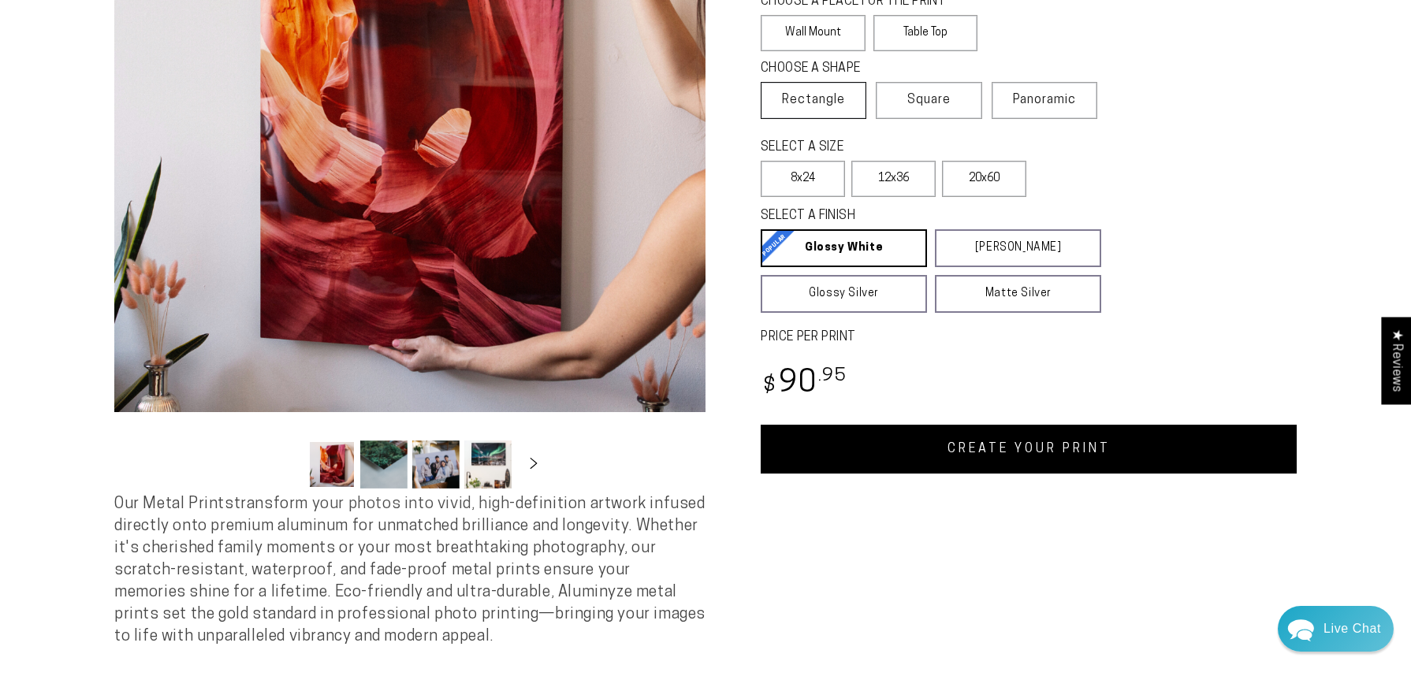
click at [825, 110] on span "Rectangle" at bounding box center [813, 100] width 63 height 19
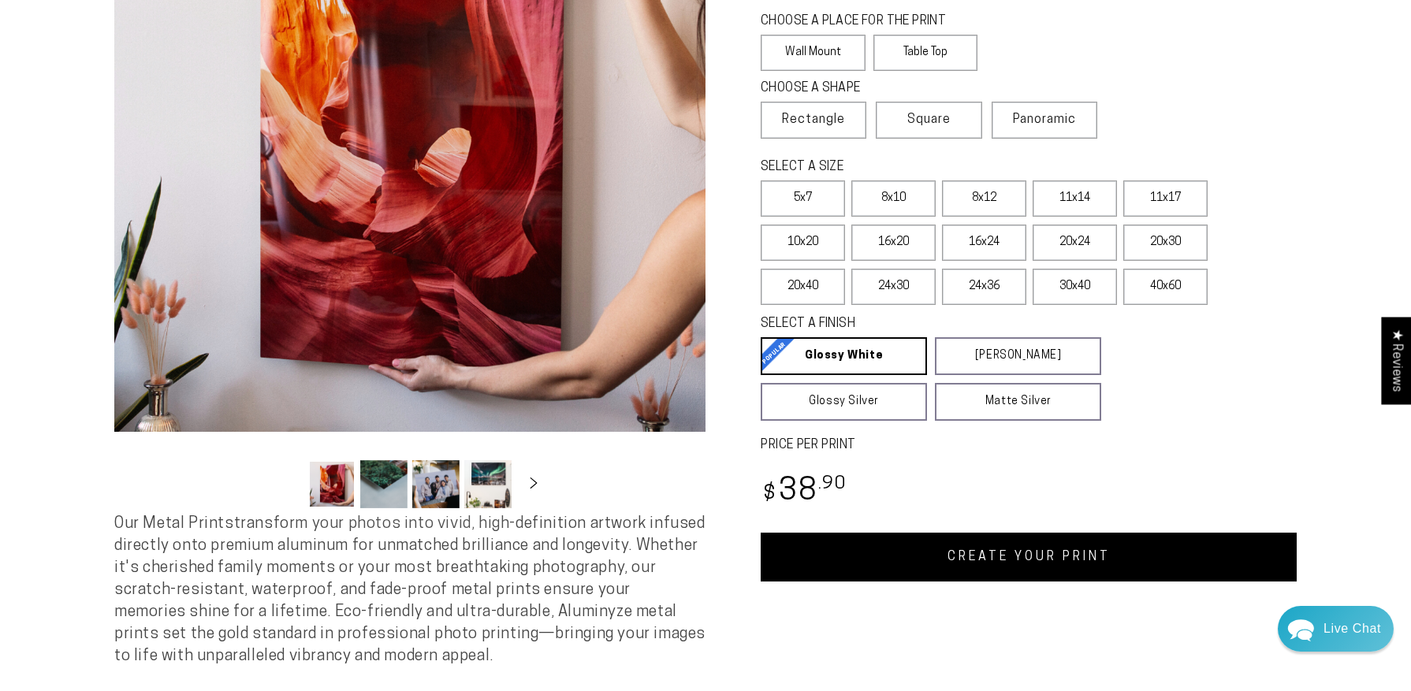
scroll to position [255, 0]
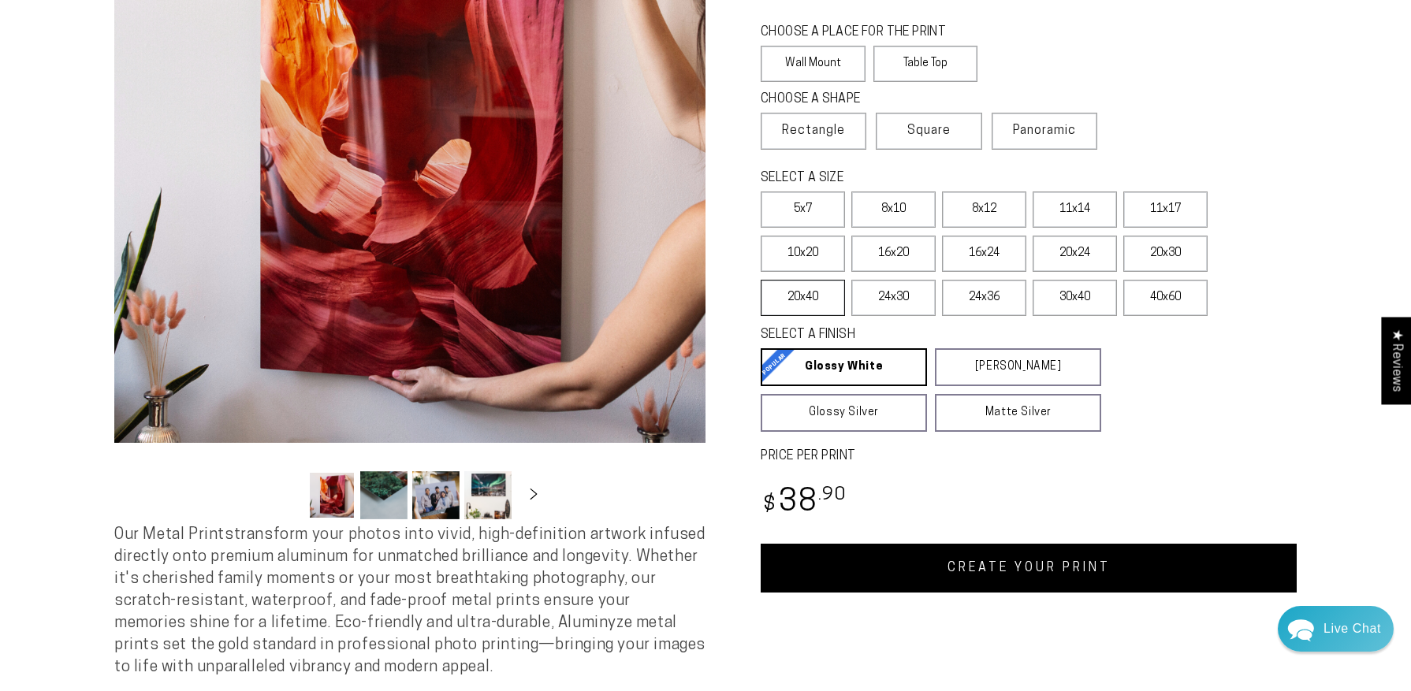
click at [845, 288] on label "20x40" at bounding box center [803, 298] width 84 height 36
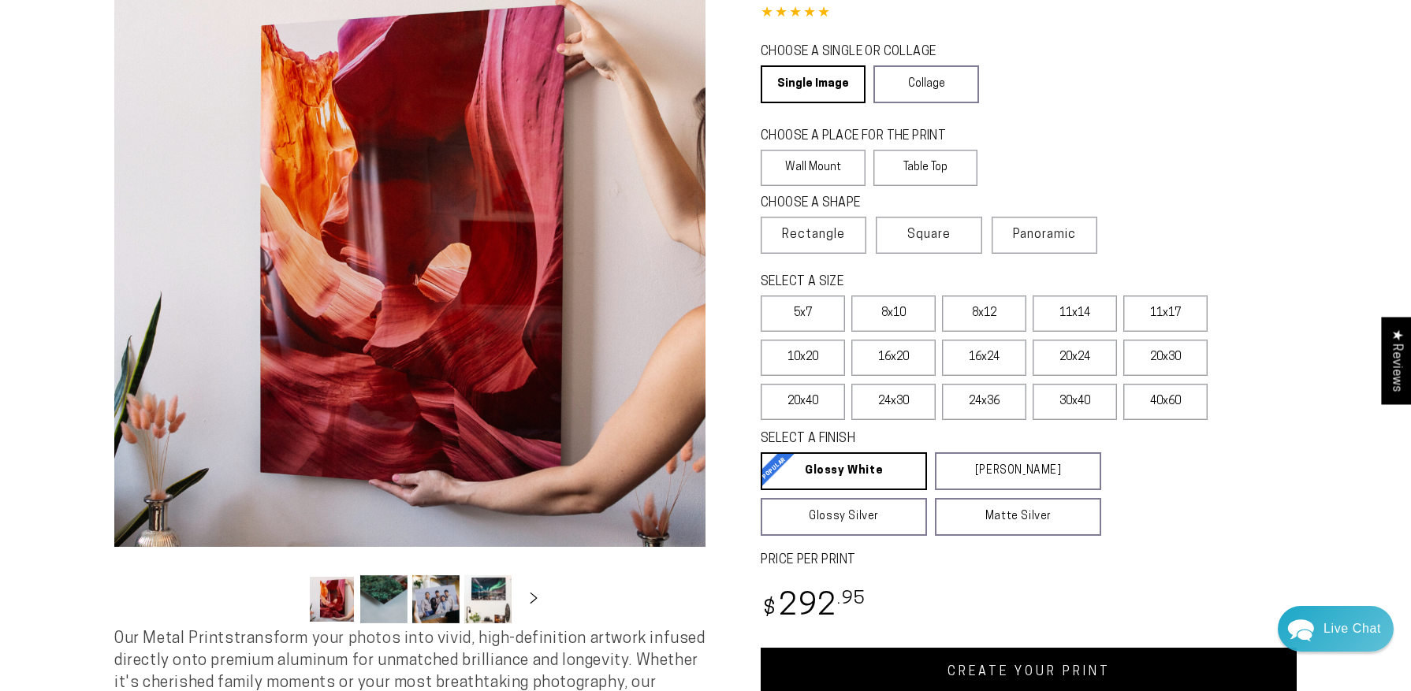
scroll to position [154, 0]
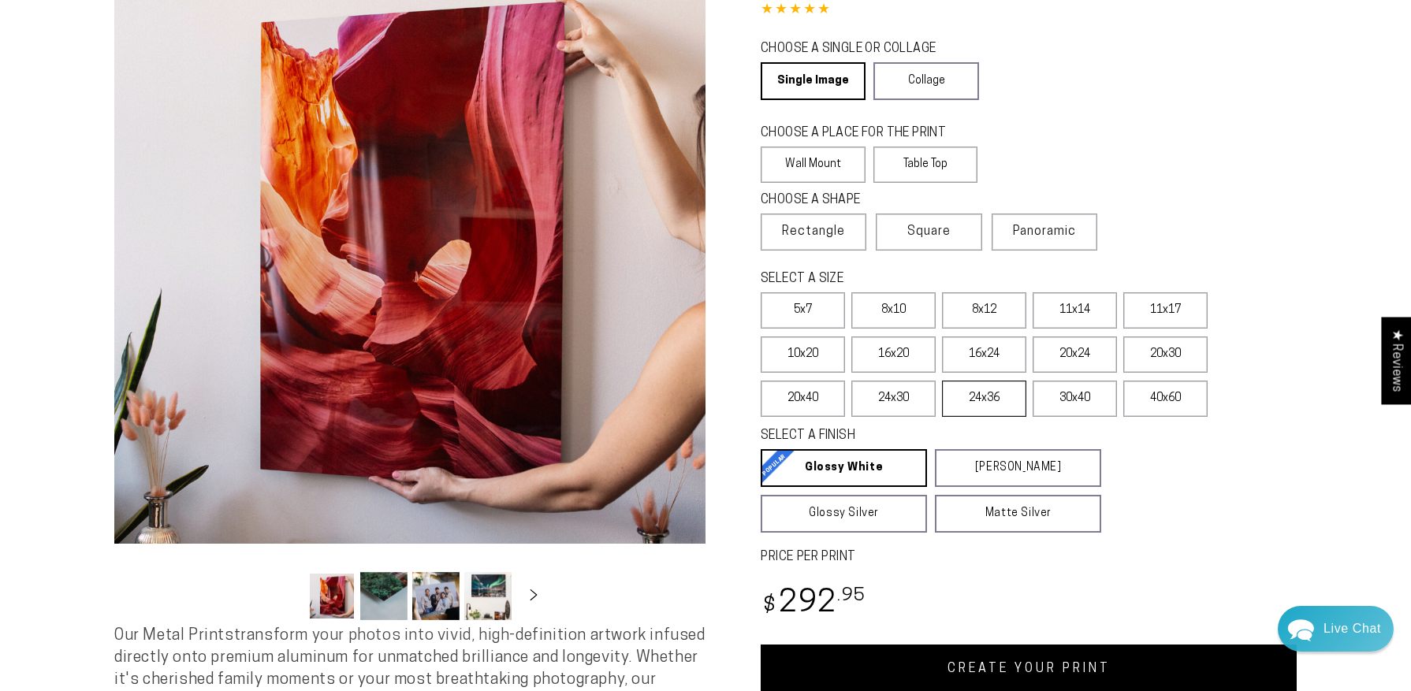
click at [942, 417] on label "24x36" at bounding box center [984, 399] width 84 height 36
click at [936, 384] on label "24x30" at bounding box center [893, 399] width 84 height 36
click at [1123, 373] on label "20x30" at bounding box center [1165, 355] width 84 height 36
click at [936, 381] on label "24x30" at bounding box center [893, 399] width 84 height 36
click at [845, 389] on label "20x40" at bounding box center [803, 399] width 84 height 36
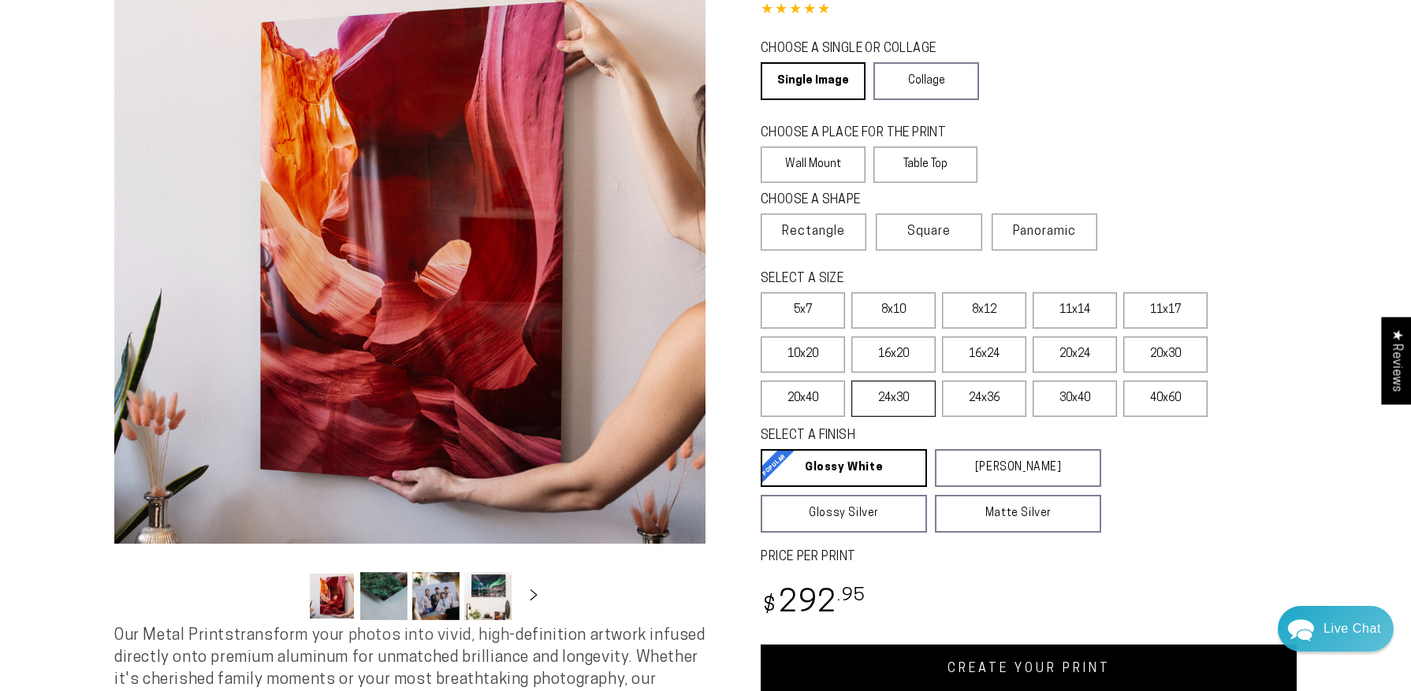
click at [936, 386] on label "24x30" at bounding box center [893, 399] width 84 height 36
click at [942, 417] on label "24x36" at bounding box center [984, 399] width 84 height 36
click at [936, 385] on label "24x30" at bounding box center [893, 399] width 84 height 36
click at [1123, 373] on label "20x30" at bounding box center [1165, 355] width 84 height 36
click at [1033, 417] on label "30x40" at bounding box center [1075, 399] width 84 height 36
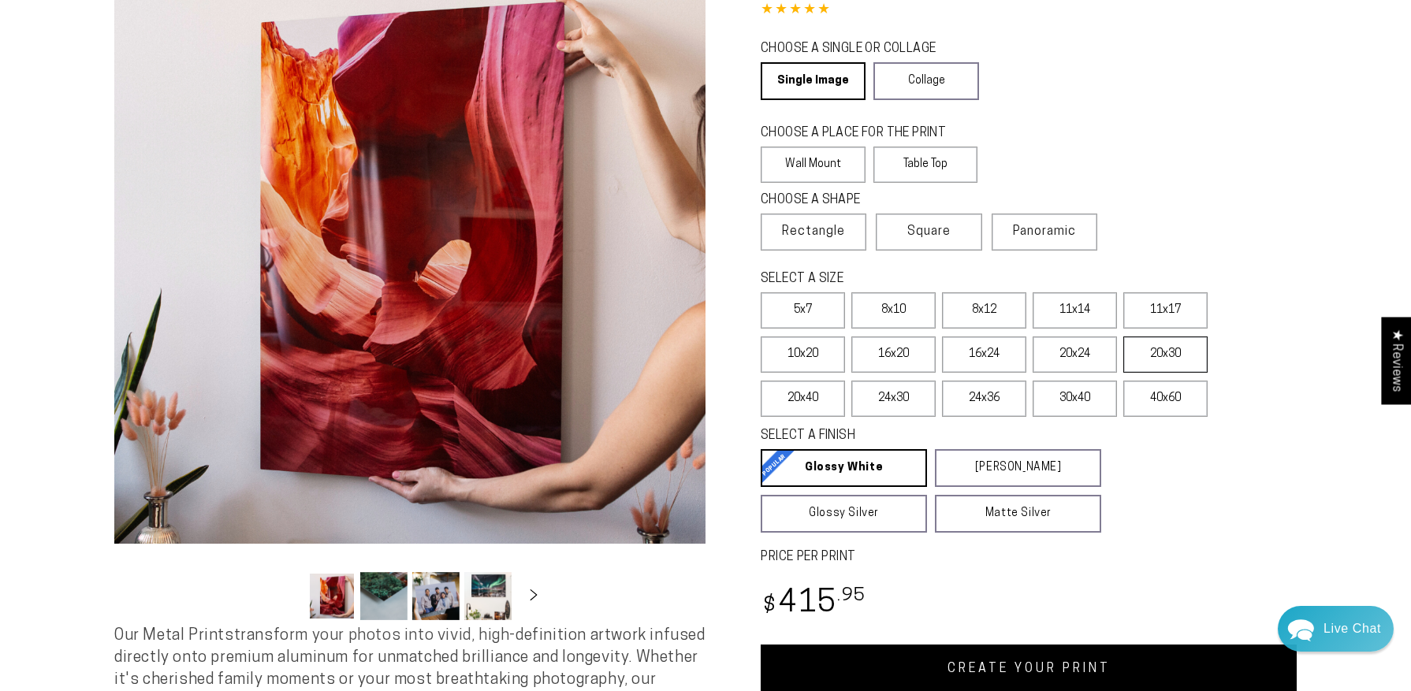
click at [1123, 373] on label "20x30" at bounding box center [1165, 355] width 84 height 36
click at [936, 381] on label "24x30" at bounding box center [893, 399] width 84 height 36
click at [1061, 238] on span "Panoramic" at bounding box center [1044, 231] width 63 height 13
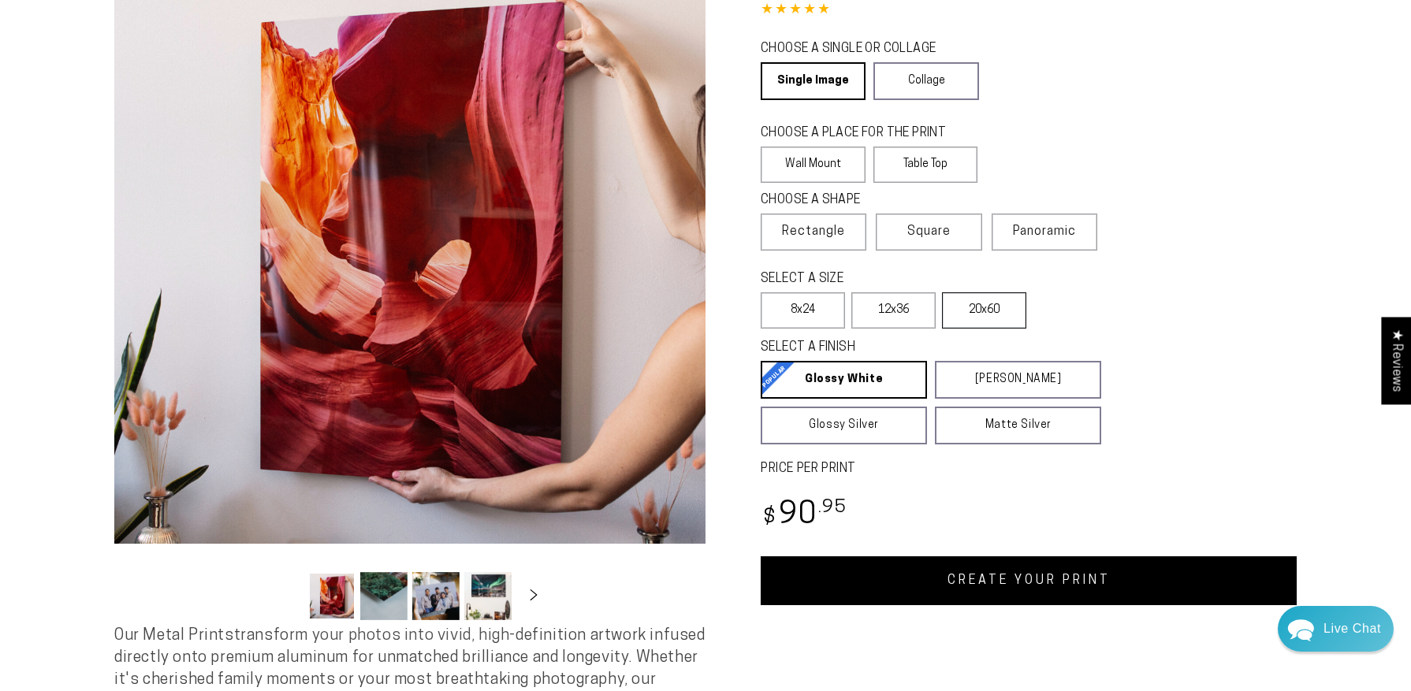
click at [991, 329] on label "20x60" at bounding box center [984, 310] width 84 height 36
click at [843, 241] on span "Rectangle" at bounding box center [813, 231] width 63 height 19
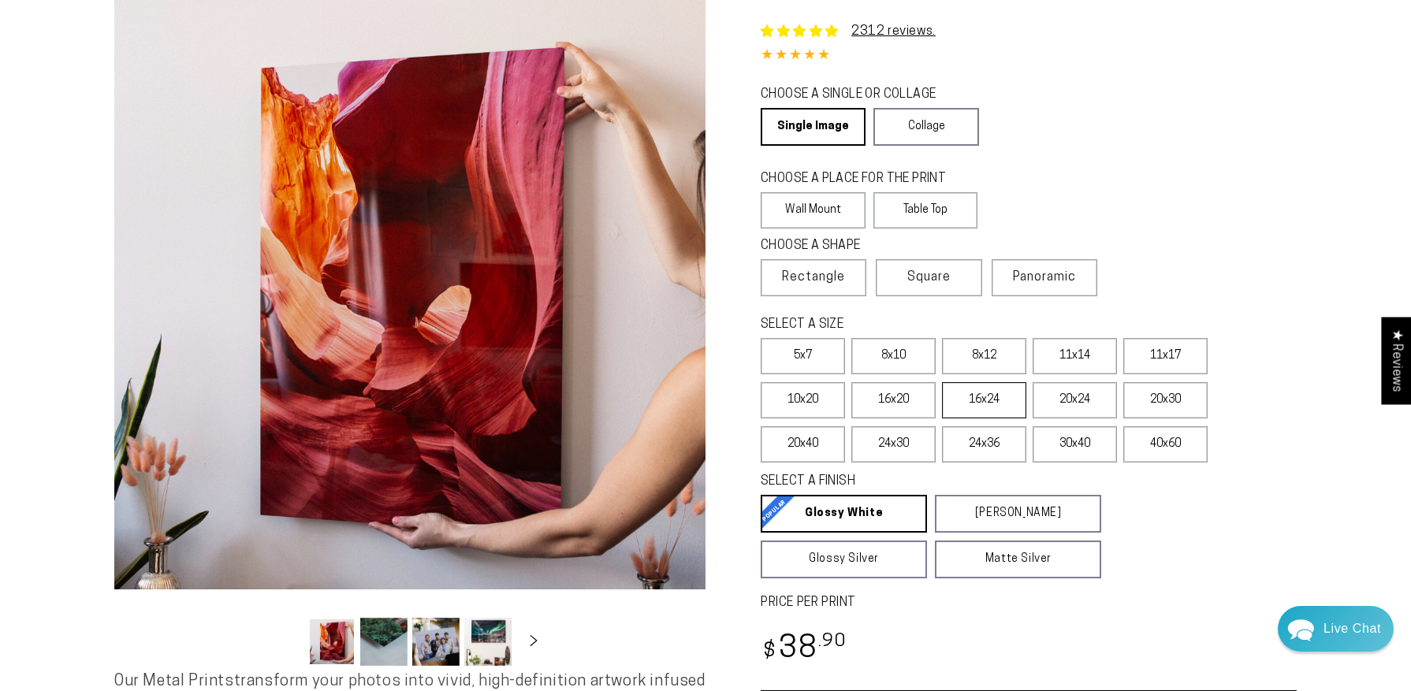
scroll to position [95, 0]
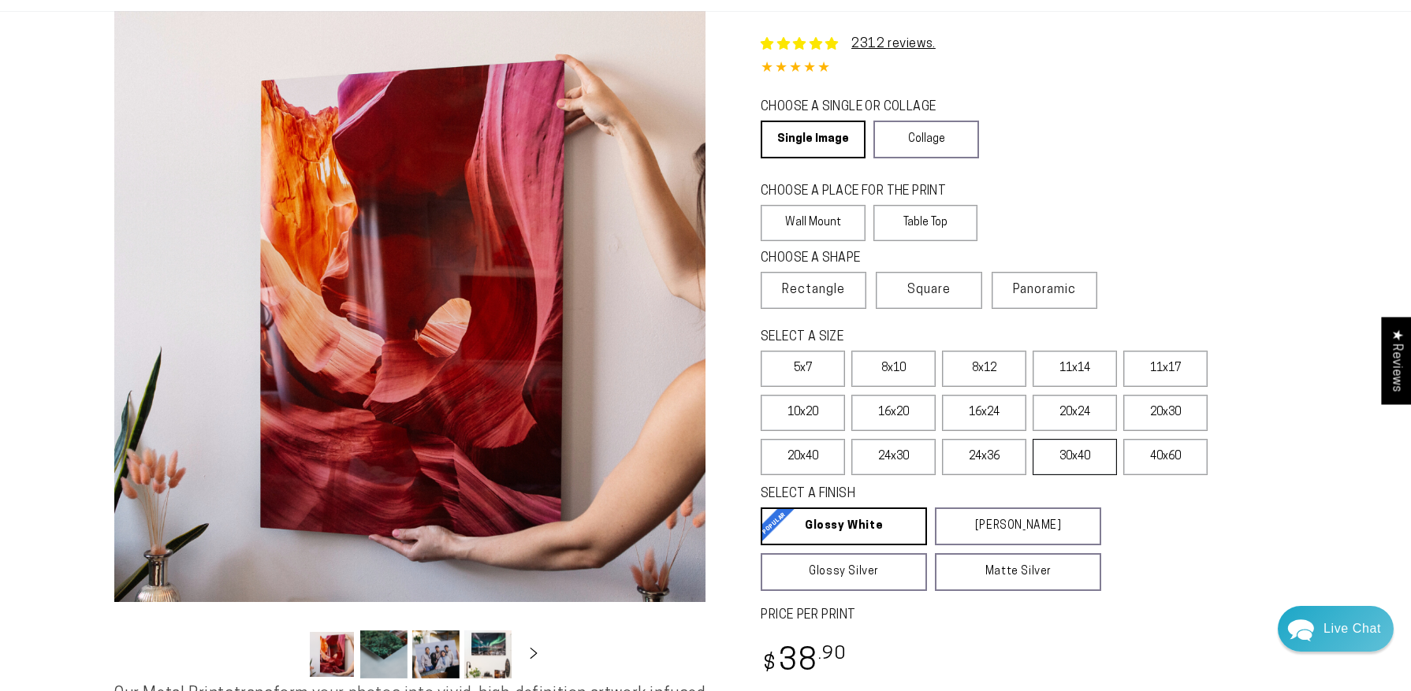
click at [1033, 475] on label "30x40" at bounding box center [1075, 457] width 84 height 36
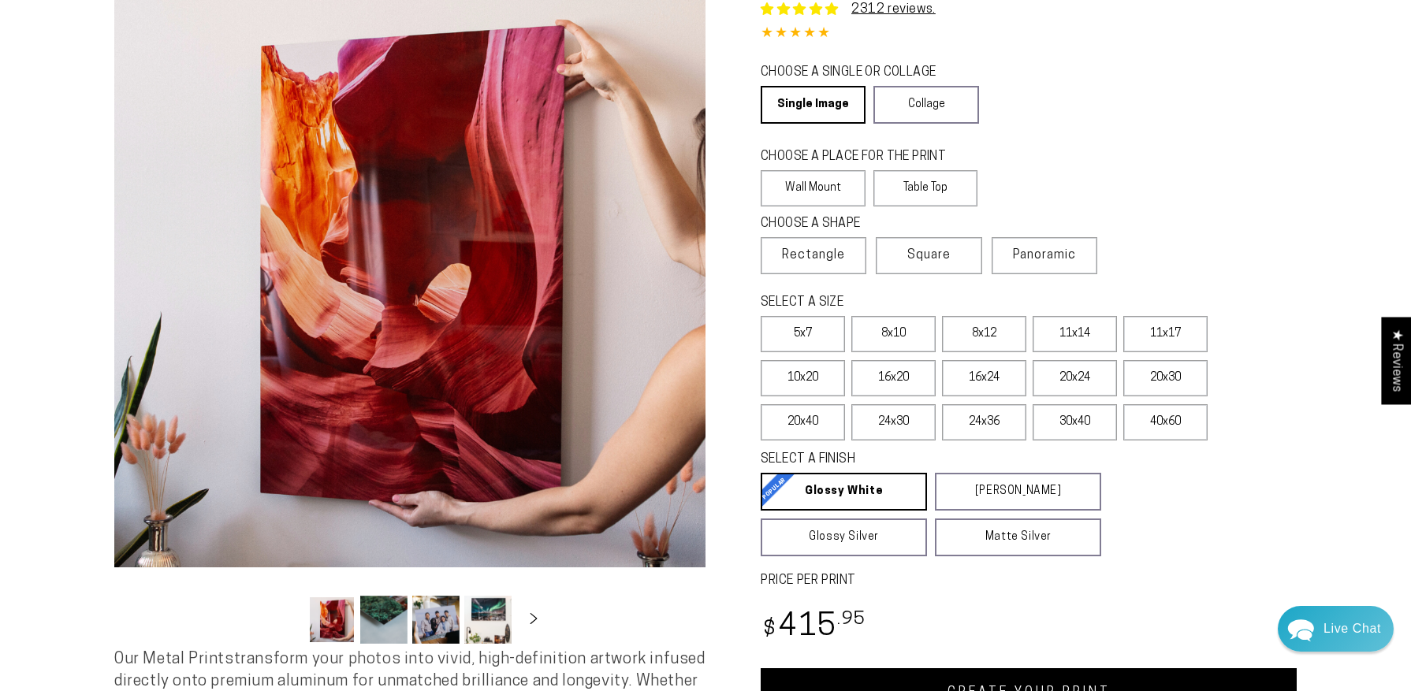
scroll to position [133, 0]
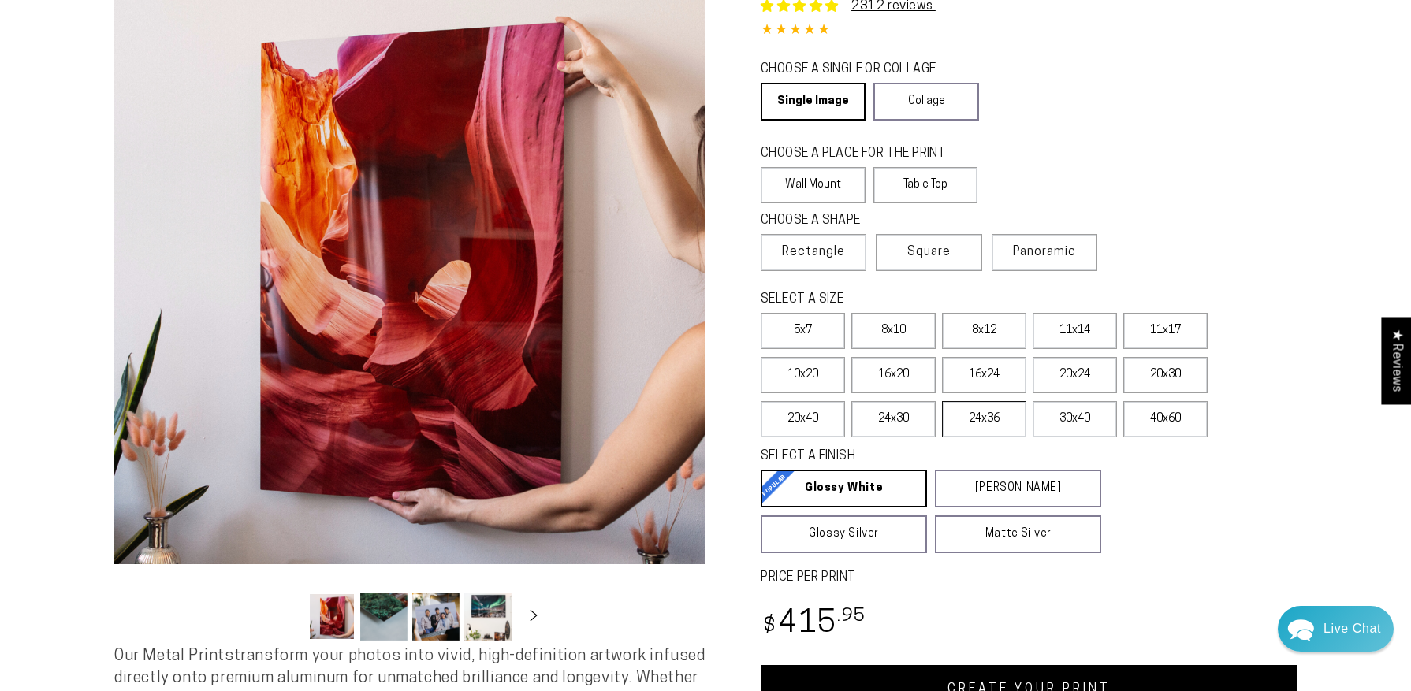
click at [942, 437] on label "24x36" at bounding box center [984, 419] width 84 height 36
click at [1033, 437] on label "30x40" at bounding box center [1075, 419] width 84 height 36
click at [936, 403] on label "24x30" at bounding box center [893, 419] width 84 height 36
click at [1033, 437] on label "30x40" at bounding box center [1075, 419] width 84 height 36
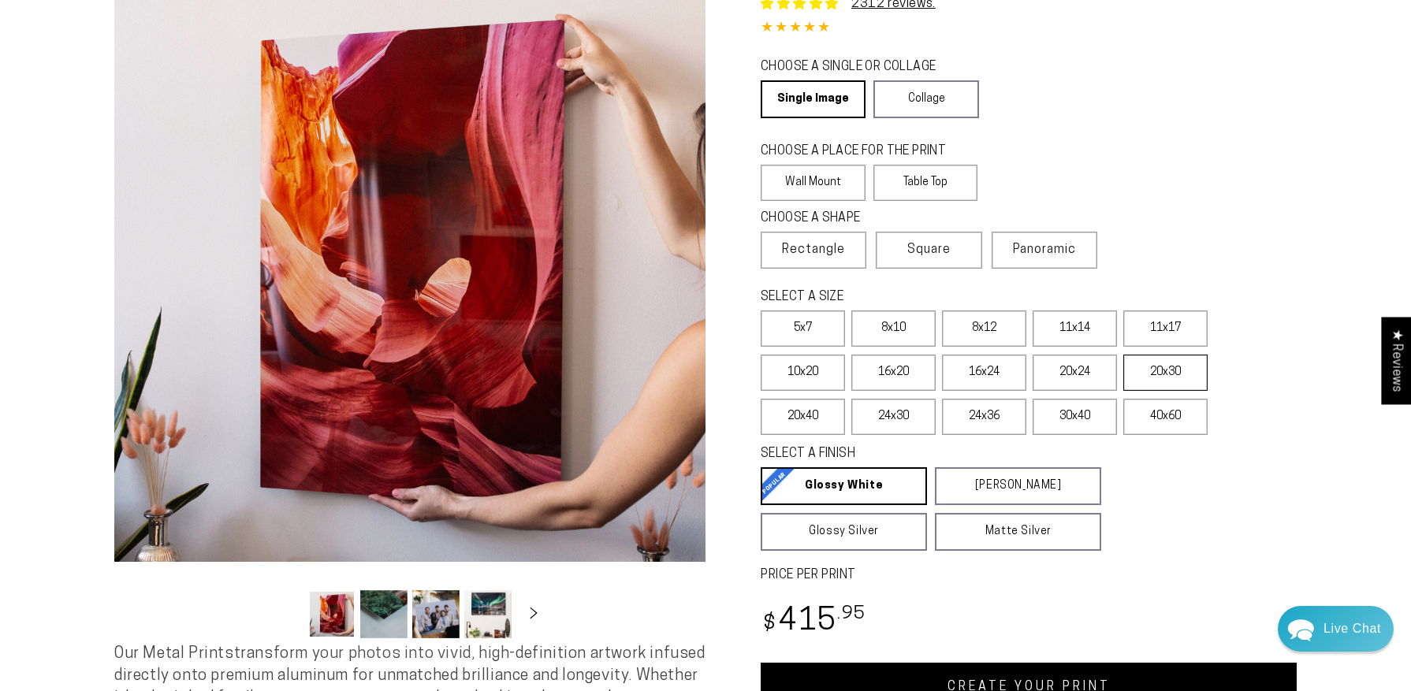
click at [1123, 391] on label "20x30" at bounding box center [1165, 373] width 84 height 36
